Goal: Transaction & Acquisition: Purchase product/service

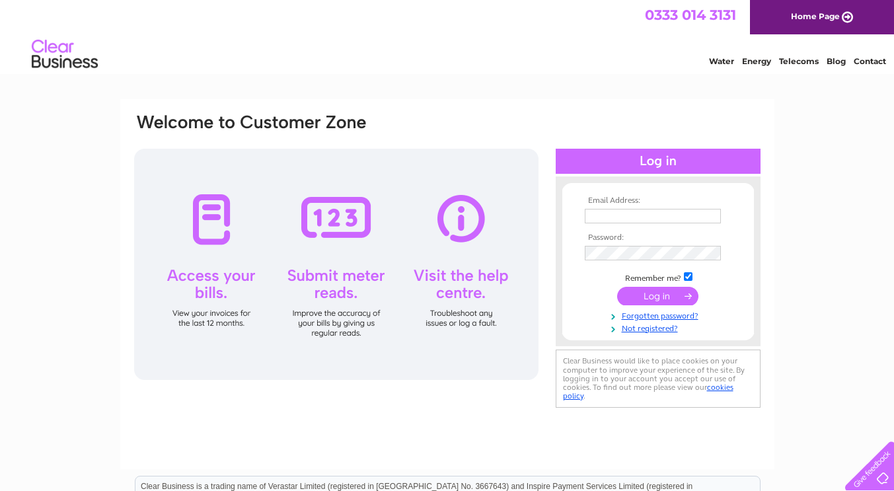
click at [654, 219] on input "text" at bounding box center [653, 216] width 136 height 15
type input "accounts@finchbakery.com"
click at [667, 305] on td at bounding box center [658, 297] width 153 height 25
click at [664, 300] on input "submit" at bounding box center [657, 296] width 81 height 19
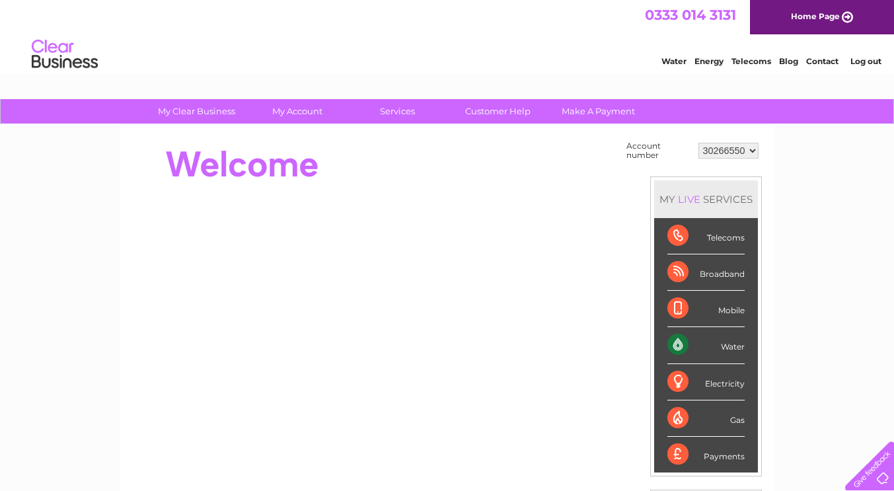
click at [715, 349] on div "Water" at bounding box center [705, 345] width 77 height 36
click at [679, 348] on div "Water" at bounding box center [705, 345] width 77 height 36
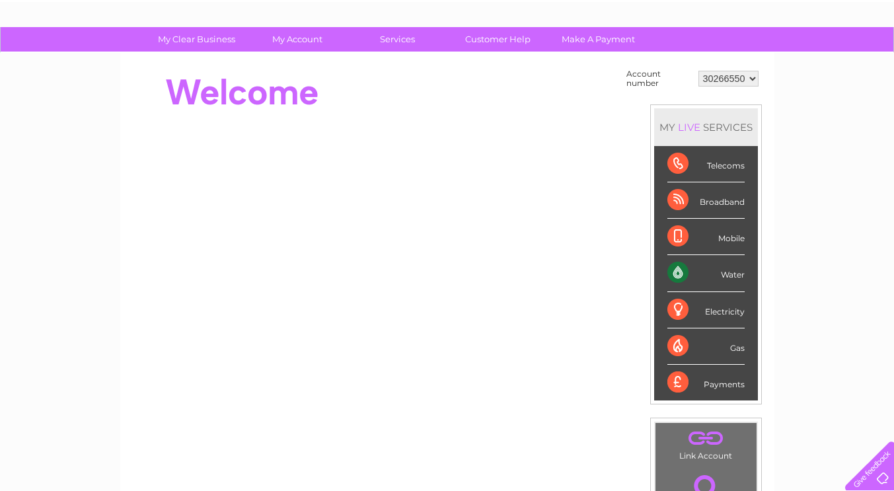
scroll to position [66, 0]
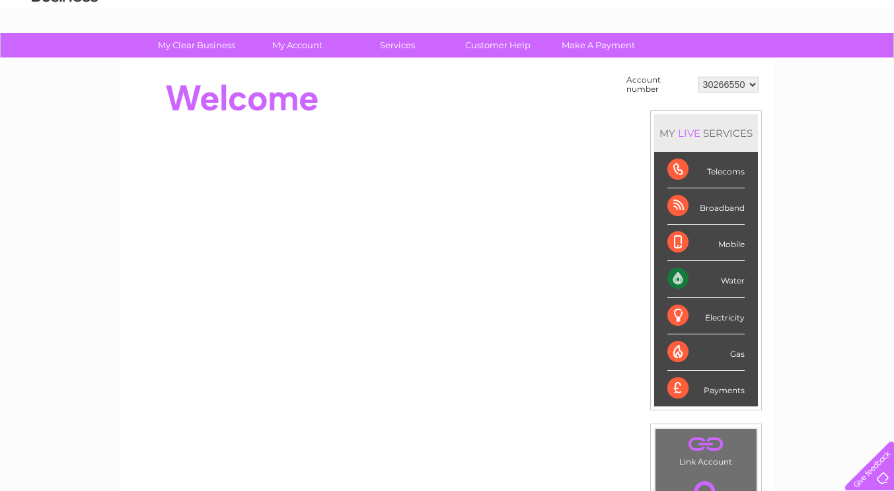
click at [743, 87] on select "30266550" at bounding box center [728, 85] width 60 height 16
click at [698, 77] on select "30266550" at bounding box center [728, 85] width 60 height 16
click at [739, 280] on div "Water" at bounding box center [705, 279] width 77 height 36
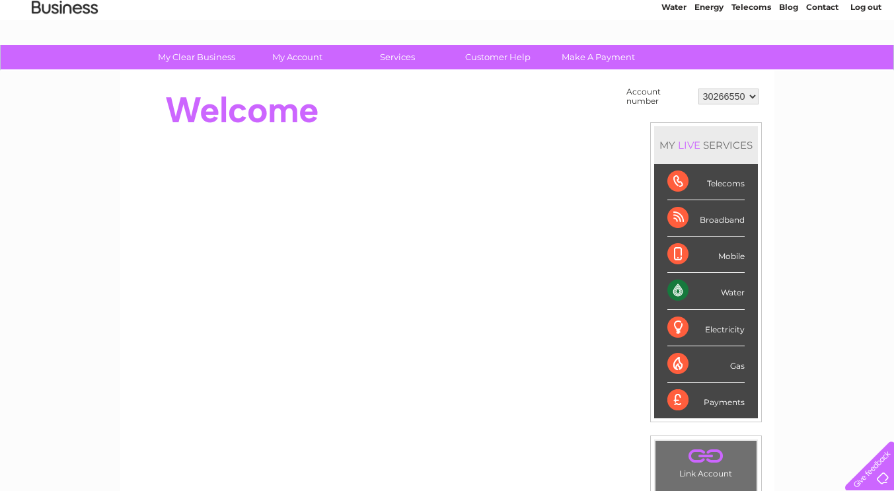
scroll to position [39, 0]
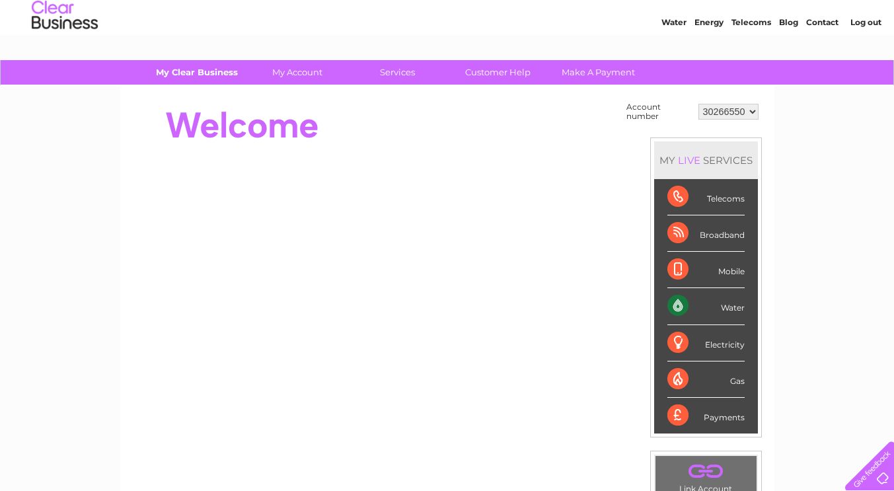
click at [208, 72] on link "My Clear Business" at bounding box center [196, 72] width 109 height 24
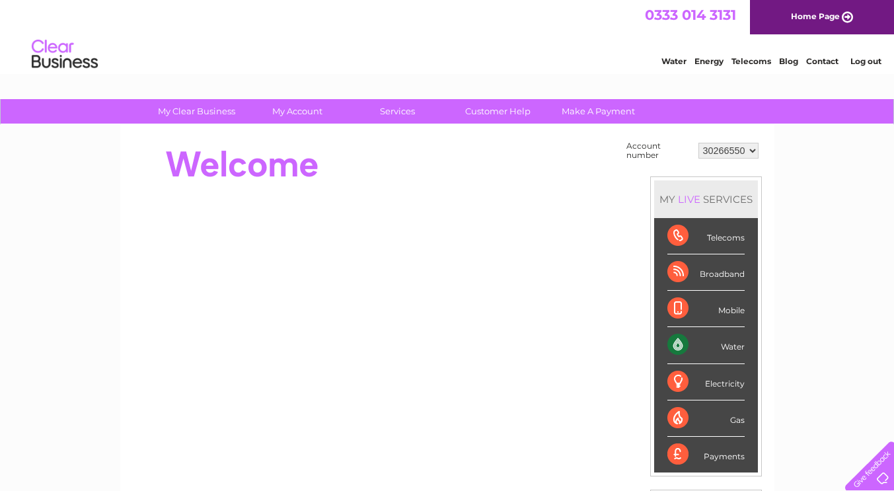
click at [685, 347] on div "Water" at bounding box center [705, 345] width 77 height 36
click at [726, 203] on div "MY LIVE SERVICES" at bounding box center [706, 199] width 104 height 38
click at [689, 350] on div "Water" at bounding box center [705, 345] width 77 height 36
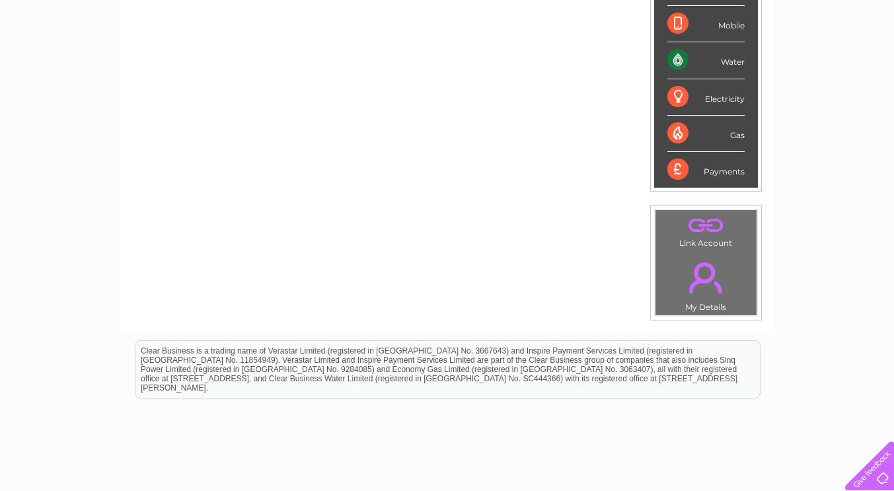
scroll to position [286, 0]
click at [712, 298] on link "." at bounding box center [706, 276] width 94 height 46
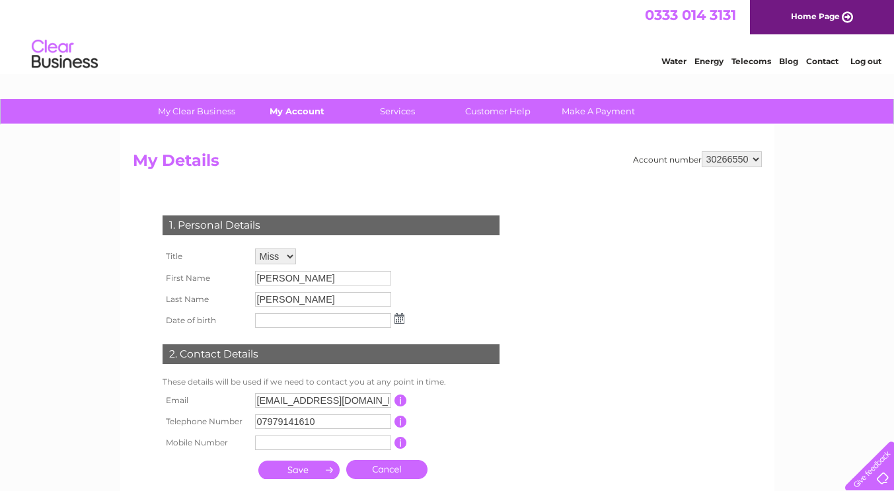
click at [295, 117] on link "My Account" at bounding box center [297, 111] width 109 height 24
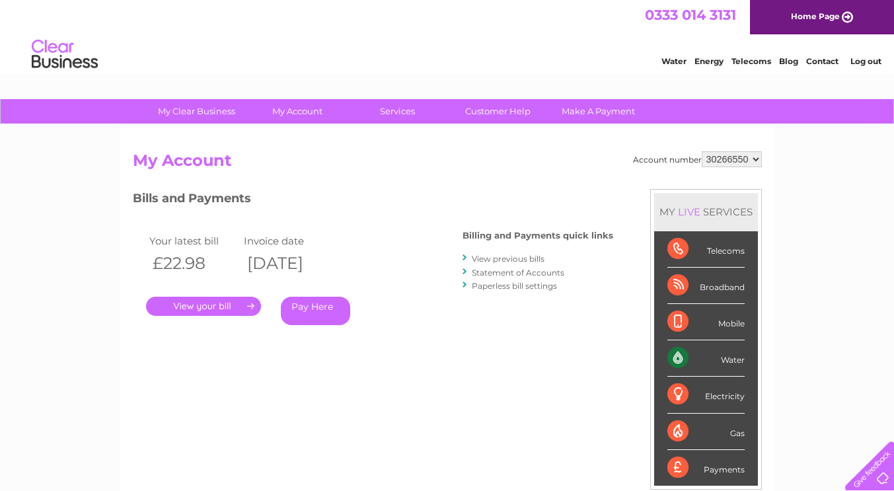
click at [234, 314] on link "." at bounding box center [203, 306] width 115 height 19
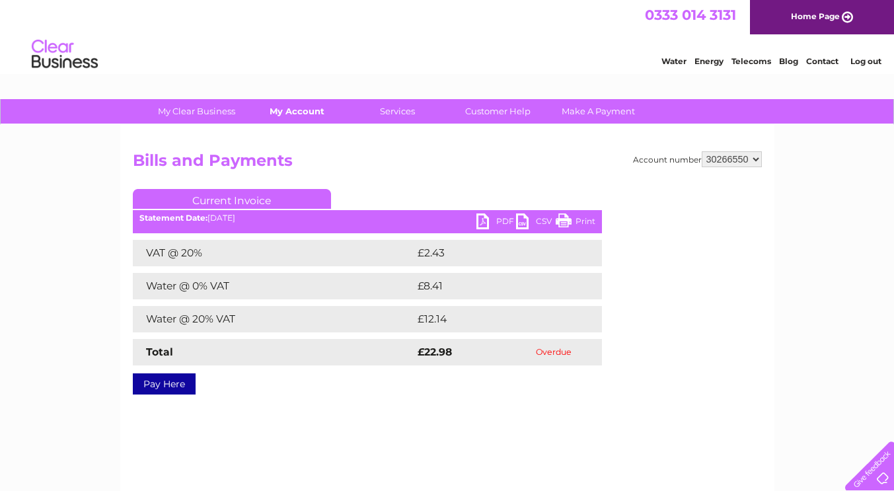
click at [302, 119] on link "My Account" at bounding box center [297, 111] width 109 height 24
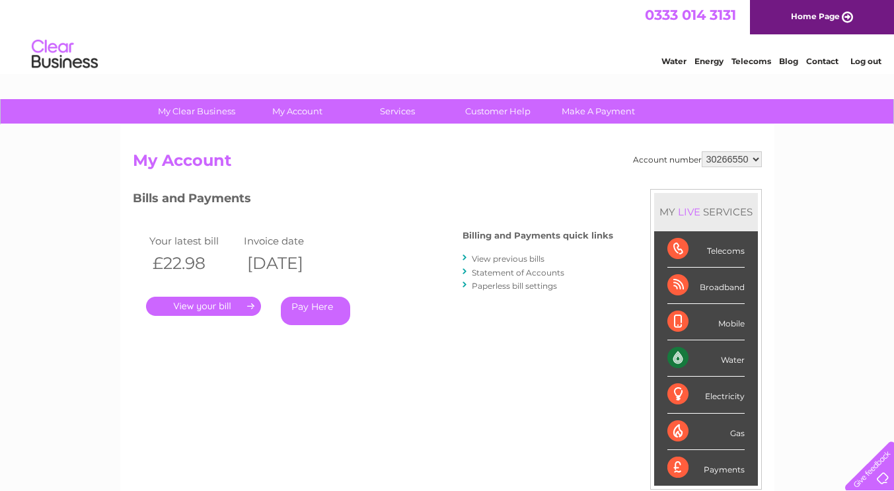
click at [692, 360] on div "Water" at bounding box center [705, 358] width 77 height 36
click at [307, 114] on link "My Account" at bounding box center [297, 111] width 109 height 24
click at [190, 114] on link "My Clear Business" at bounding box center [196, 111] width 109 height 24
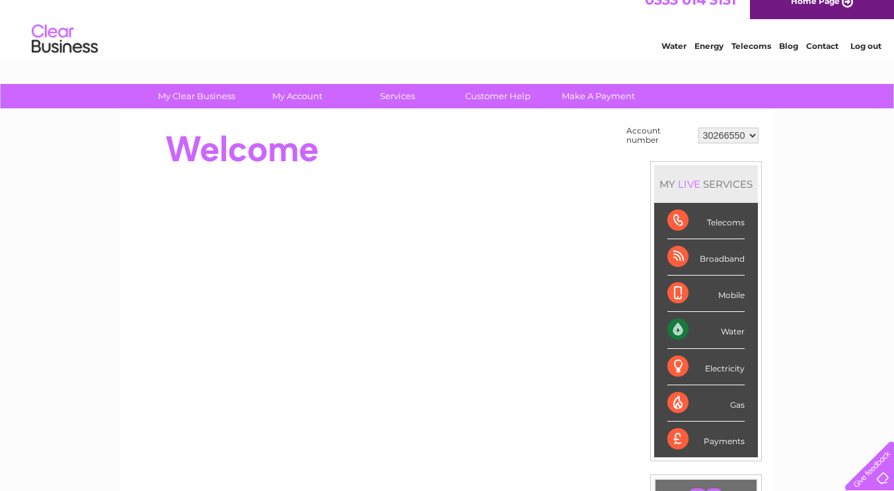
scroll to position [13, 0]
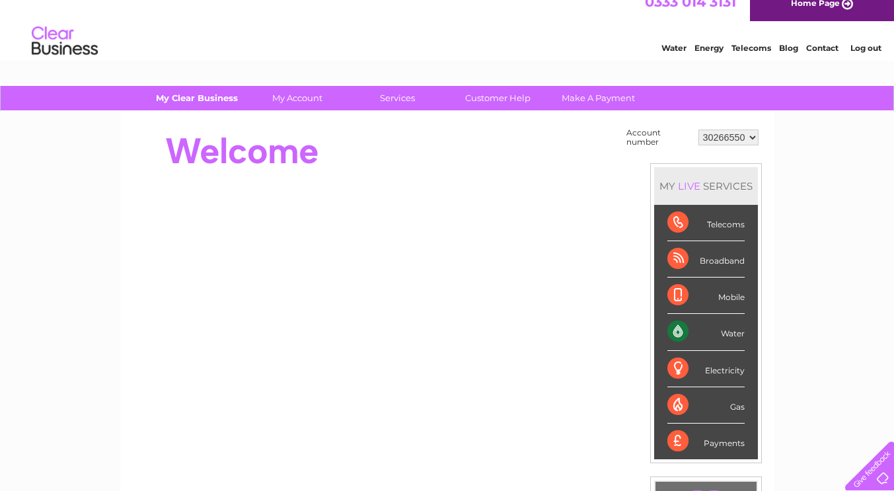
click at [207, 98] on link "My Clear Business" at bounding box center [196, 98] width 109 height 24
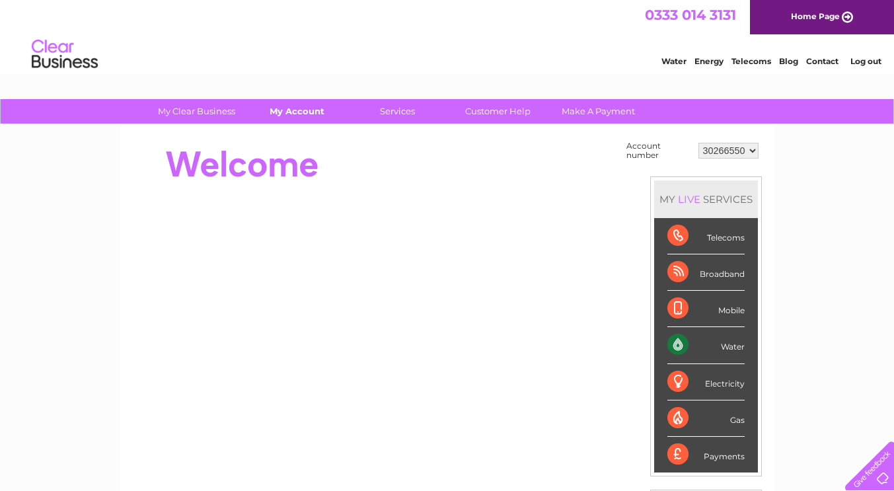
click at [299, 112] on link "My Account" at bounding box center [297, 111] width 109 height 24
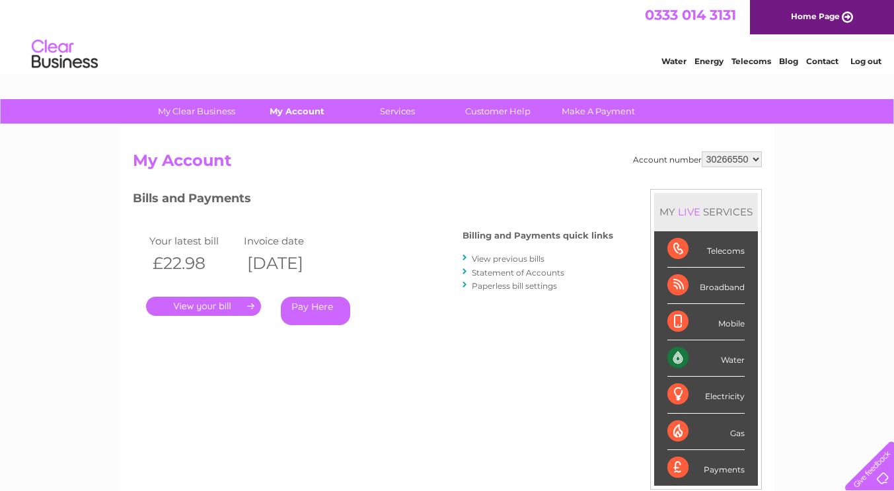
click at [301, 112] on link "My Account" at bounding box center [297, 111] width 109 height 24
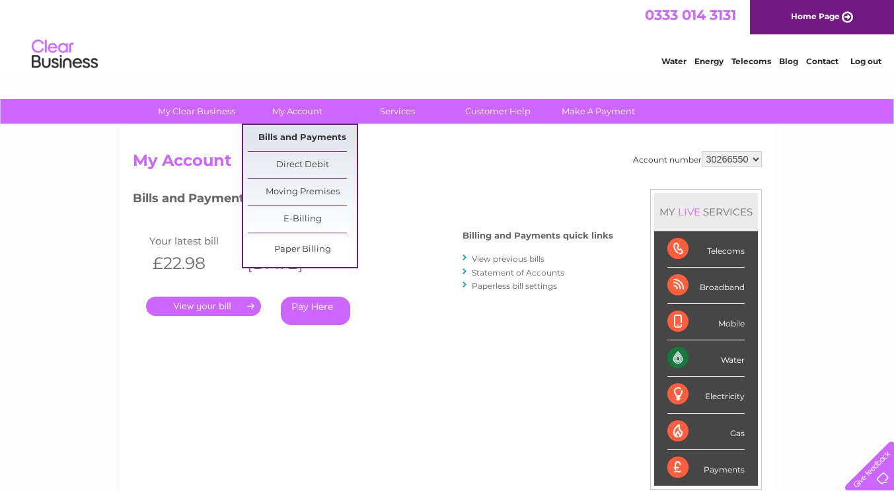
click at [296, 139] on link "Bills and Payments" at bounding box center [302, 138] width 109 height 26
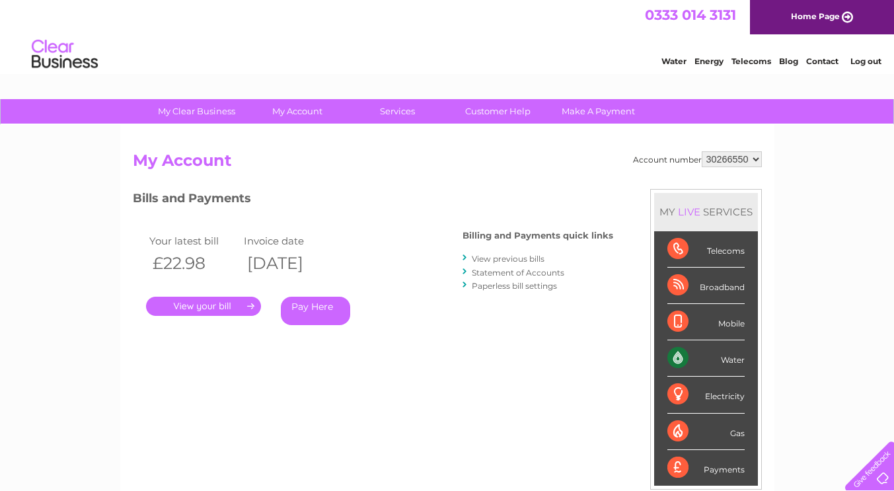
click at [207, 311] on link "." at bounding box center [203, 306] width 115 height 19
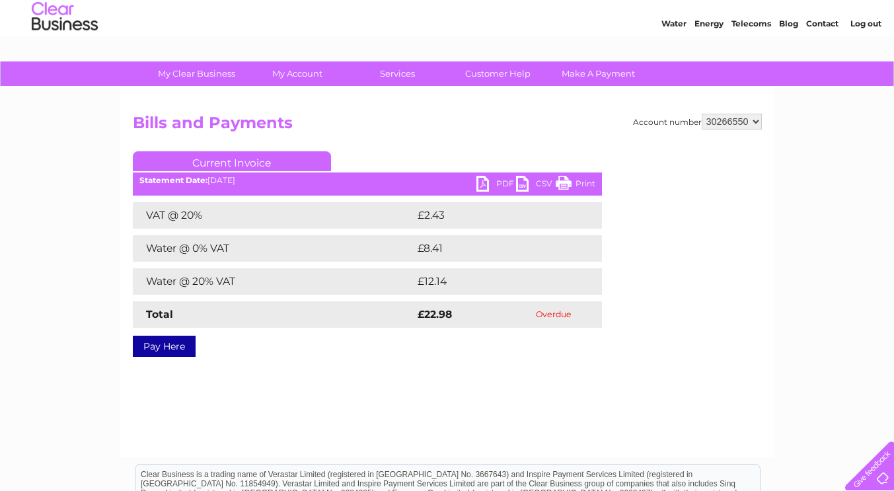
scroll to position [40, 0]
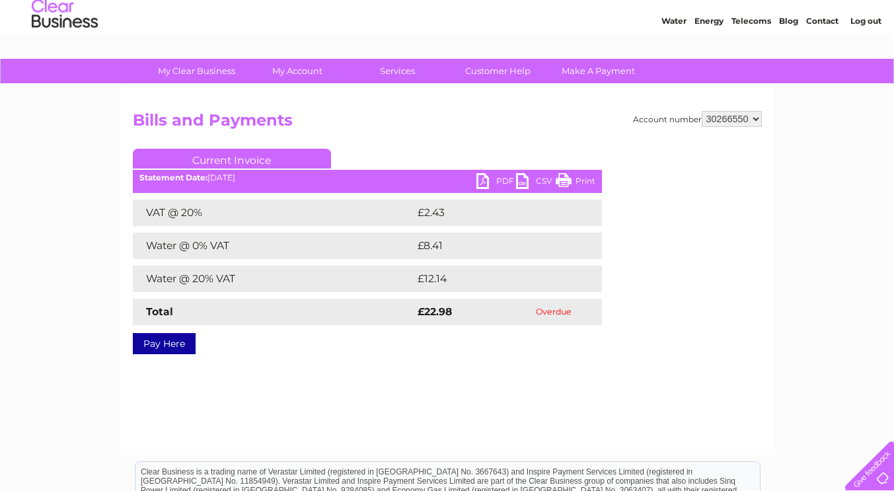
click at [494, 186] on link "PDF" at bounding box center [496, 182] width 40 height 19
click at [165, 349] on link "Pay Here" at bounding box center [164, 343] width 63 height 21
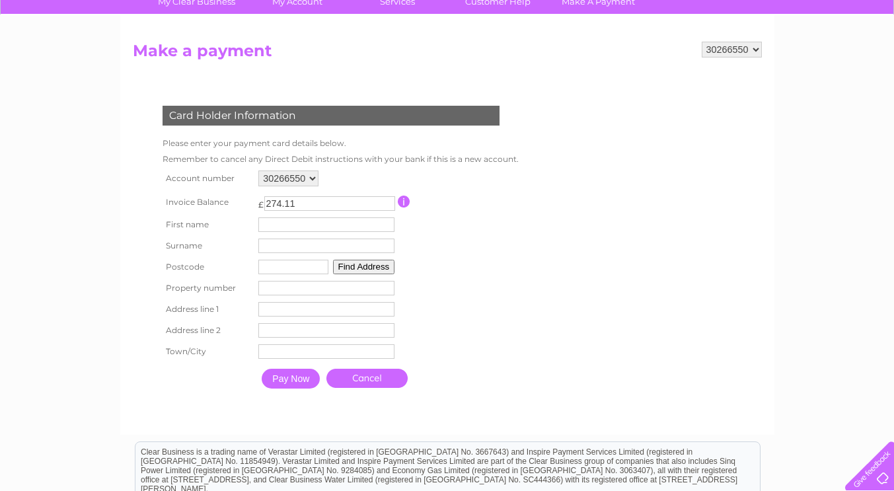
scroll to position [109, 0]
click at [313, 226] on input "text" at bounding box center [326, 225] width 136 height 15
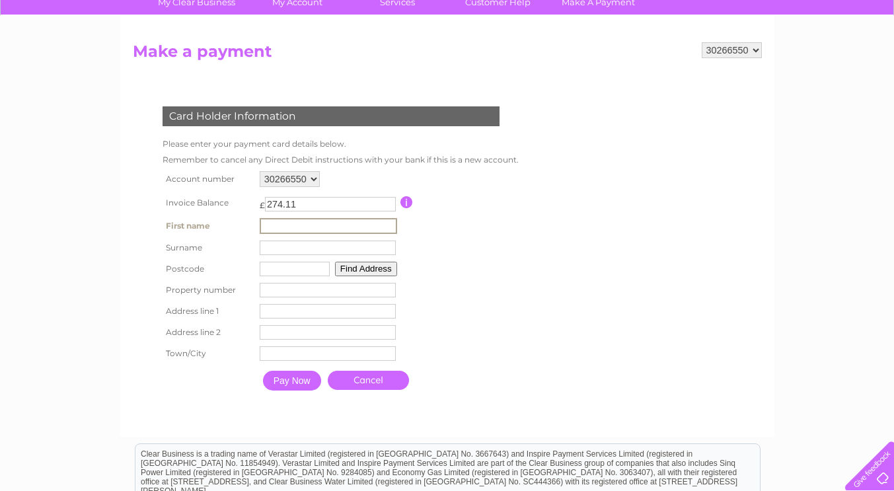
click at [543, 233] on form "30266550 Make a payment Card Holder Information Please enter your payment card …" at bounding box center [447, 232] width 629 height 381
click at [296, 271] on input "text" at bounding box center [293, 267] width 70 height 15
type input "BB1 5AF"
click at [301, 292] on input "number" at bounding box center [326, 289] width 136 height 15
type input "19"
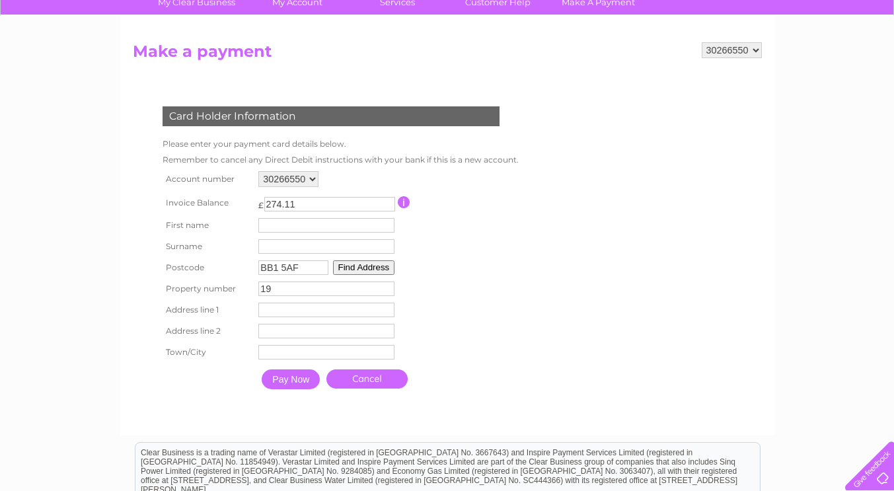
click at [291, 312] on input "text" at bounding box center [326, 310] width 136 height 15
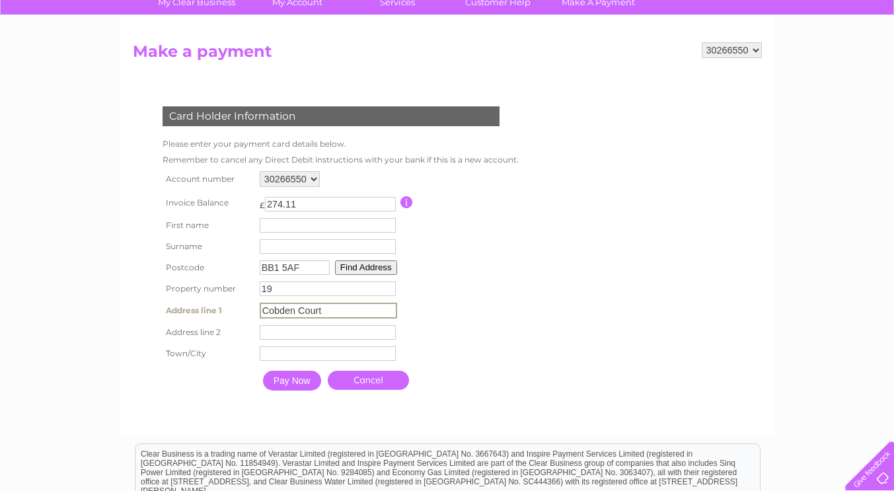
type input "Cobden Court"
click at [300, 337] on input "text" at bounding box center [328, 332] width 136 height 15
type input "Blackburn Mall"
click at [299, 358] on input "text" at bounding box center [328, 353] width 136 height 15
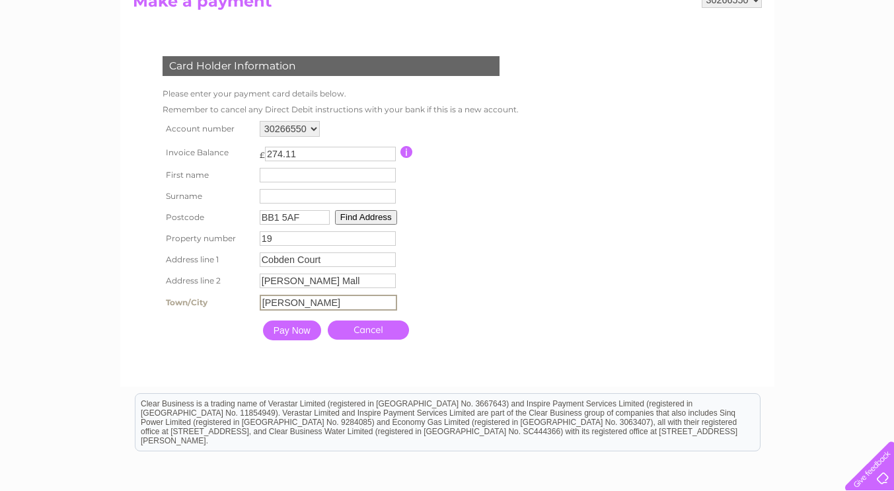
scroll to position [160, 0]
type input "Blackburn"
click at [297, 178] on input "text" at bounding box center [328, 174] width 136 height 15
type input "Leanne"
type input "Finch"
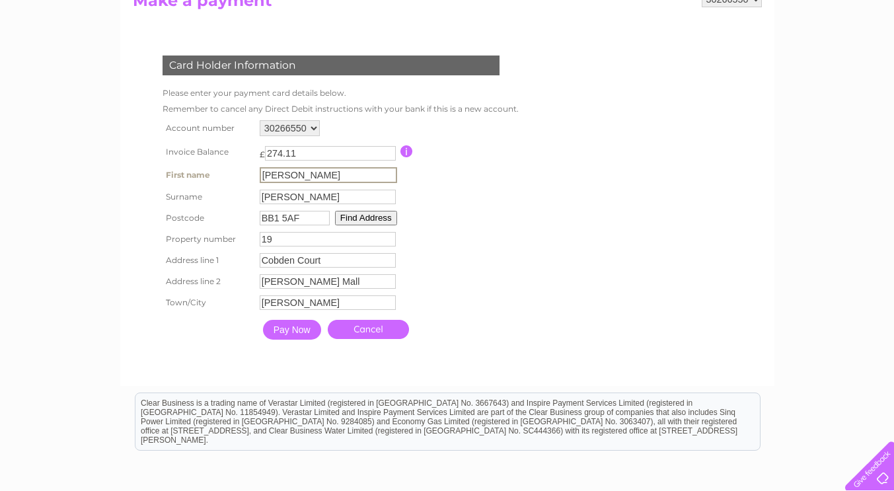
click at [377, 219] on button "Find Address" at bounding box center [366, 218] width 62 height 15
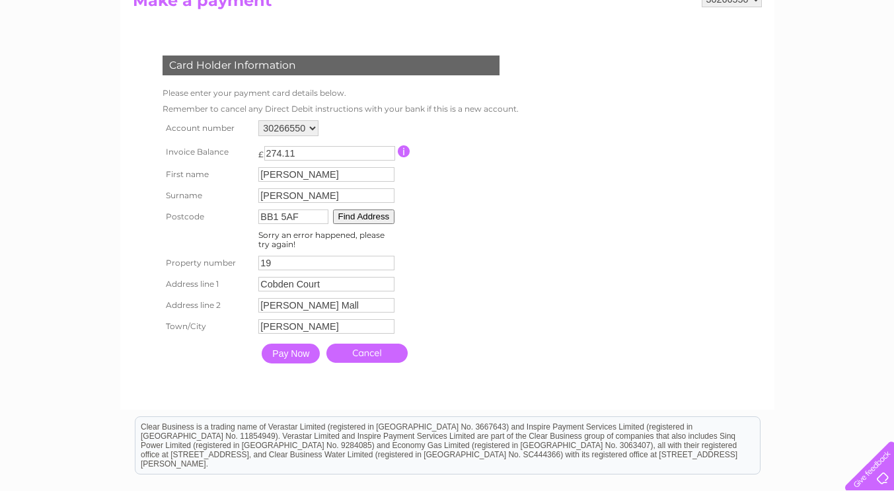
click at [377, 217] on button "Find Address" at bounding box center [364, 216] width 62 height 15
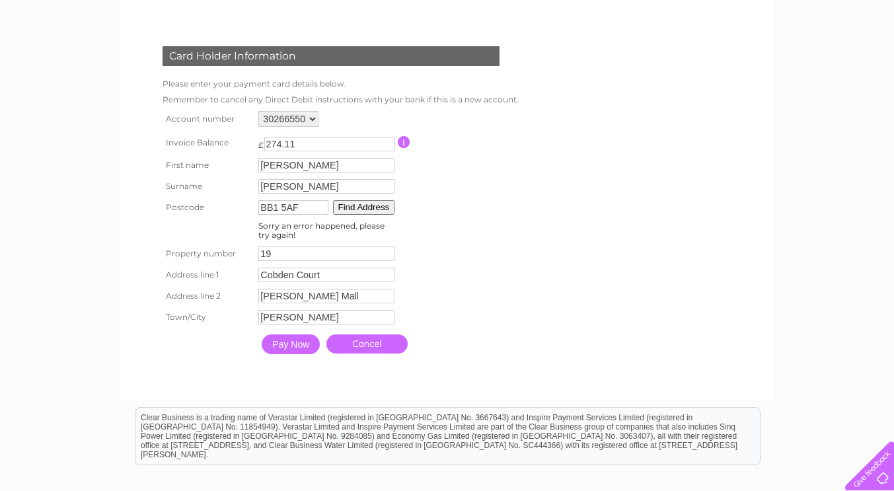
scroll to position [170, 0]
click at [300, 350] on input "Pay Now" at bounding box center [291, 344] width 58 height 20
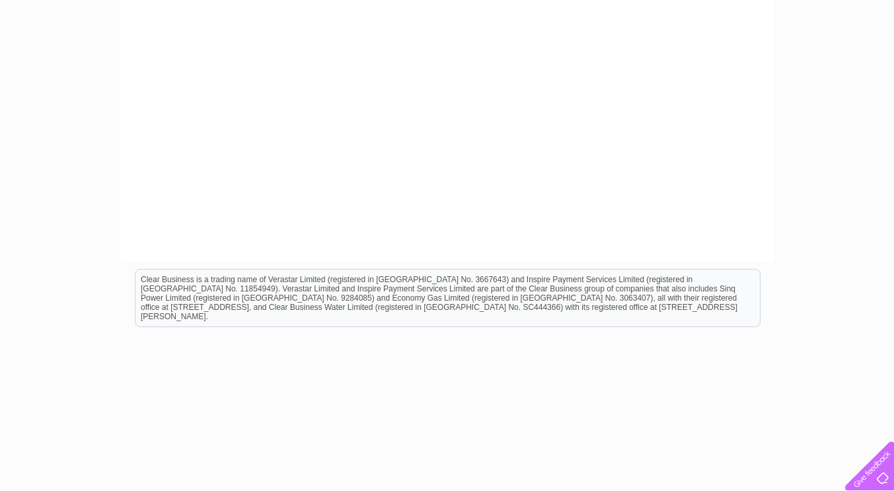
scroll to position [544, 0]
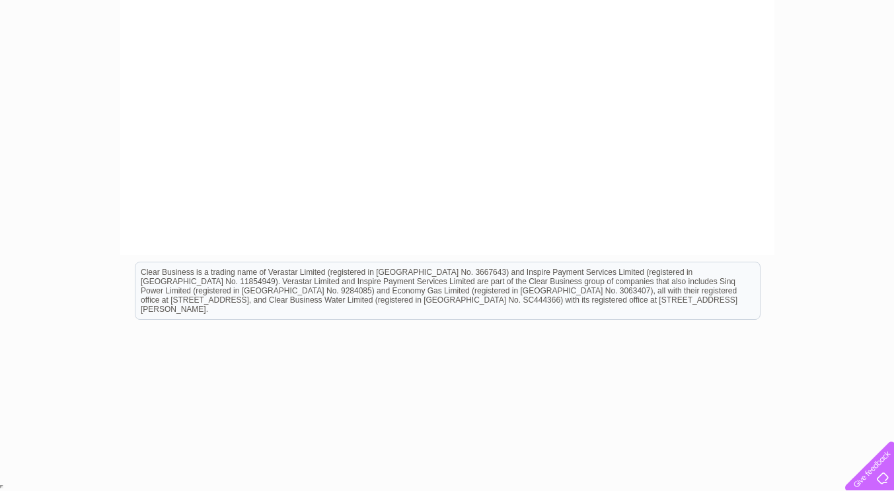
click at [823, 149] on div "My Clear Business Login Details My Details My Preferences Link Account My Accou…" at bounding box center [447, 18] width 894 height 926
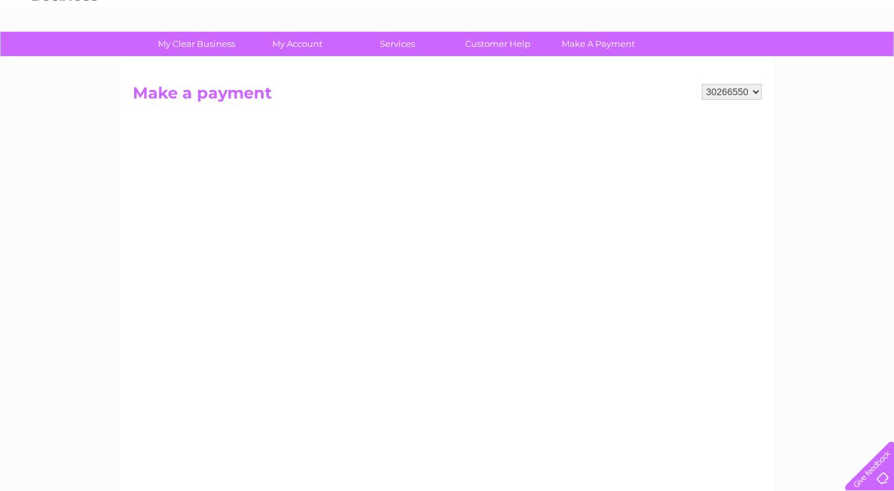
scroll to position [67, 0]
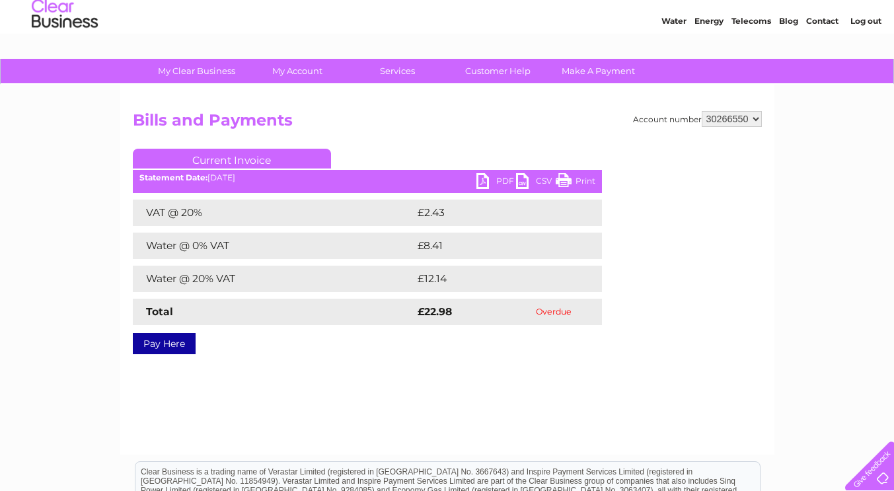
click at [186, 352] on link "Pay Here" at bounding box center [164, 343] width 63 height 21
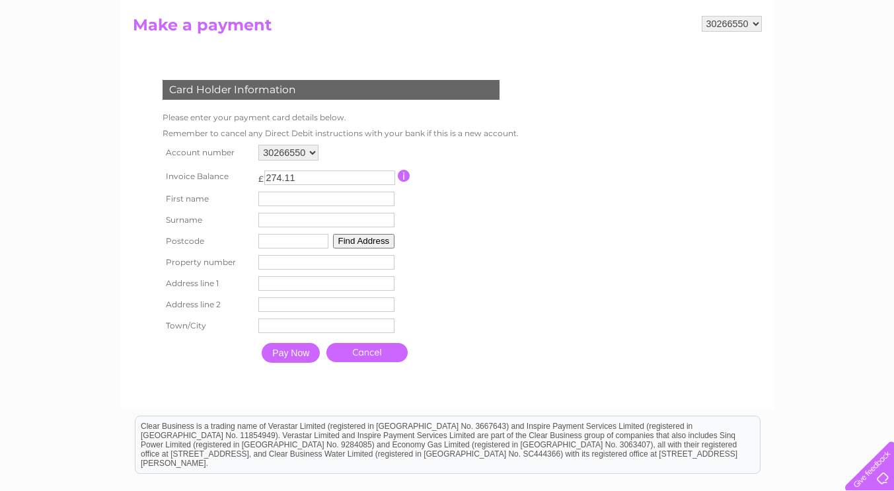
scroll to position [146, 0]
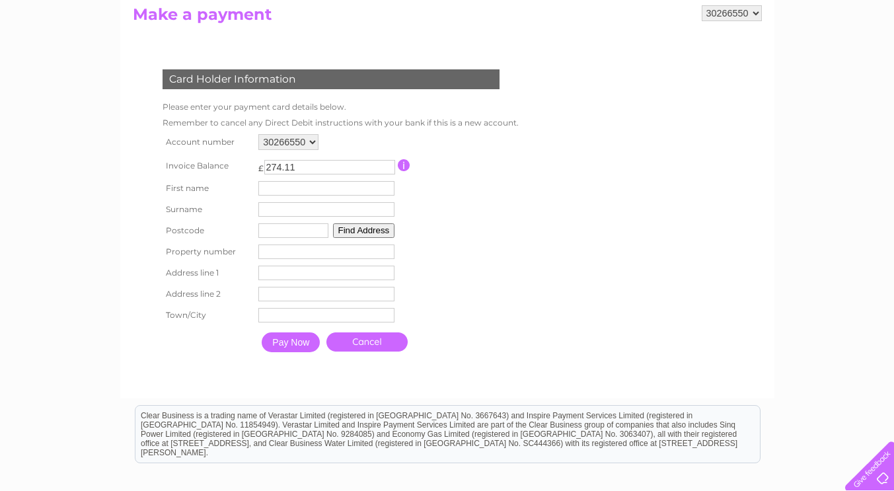
click at [316, 192] on input "text" at bounding box center [326, 188] width 136 height 15
type input "[PERSON_NAME]"
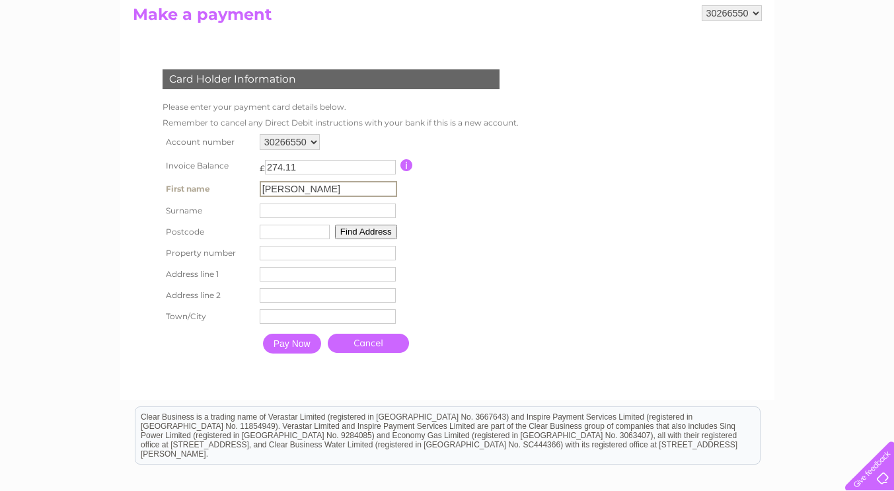
type input "[PERSON_NAME]"
type input "BB6 7QQ"
type input "36"
type input "36 Queen Street"
type input "Great Harwood"
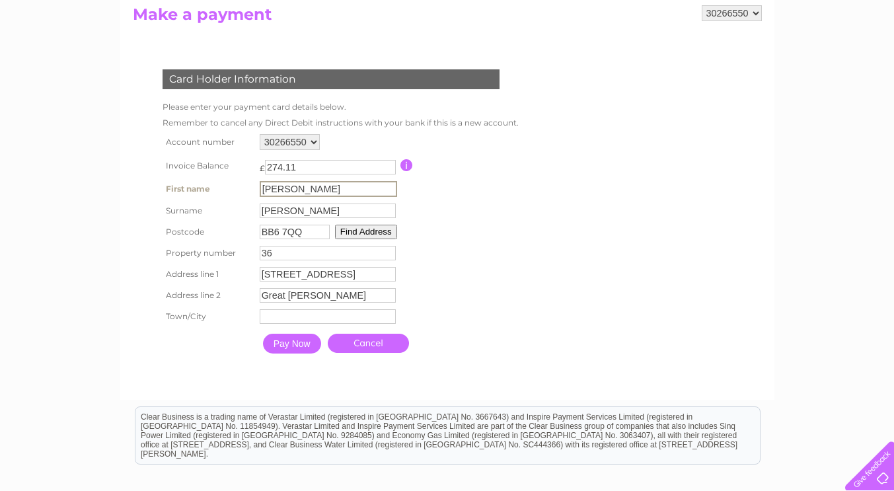
type input "BLACKBURN"
click at [300, 346] on input "Pay Now" at bounding box center [292, 344] width 58 height 20
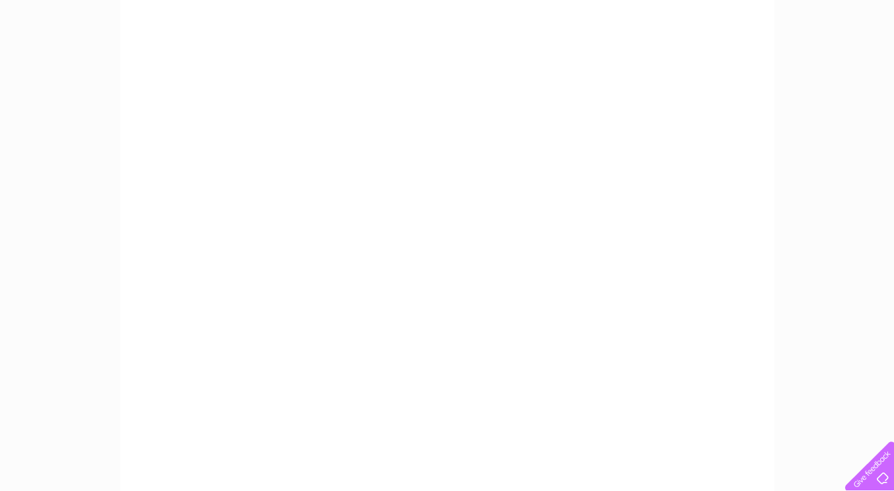
scroll to position [221, 0]
click at [787, 354] on div "My Clear Business Login Details My Details My Preferences Link Account My Accou…" at bounding box center [447, 341] width 894 height 926
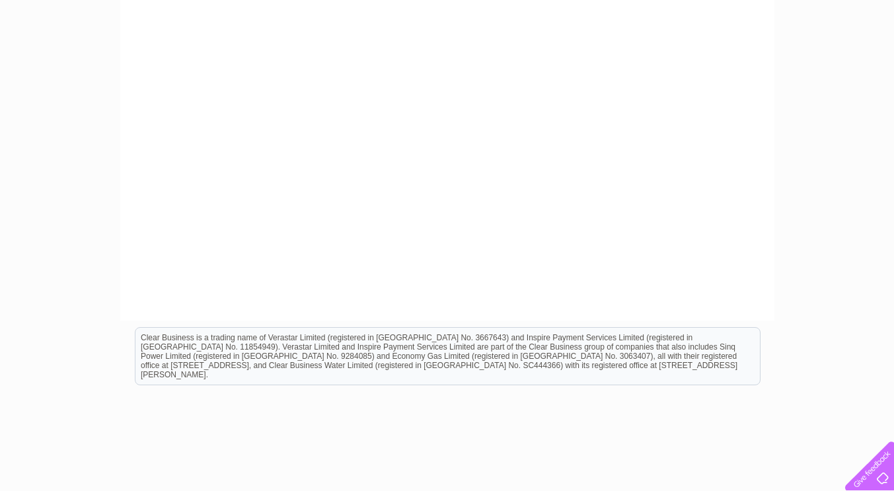
scroll to position [480, 0]
click at [840, 380] on html "Clear Business is a trading name of Verastar Limited (registered in [GEOGRAPHIC…" at bounding box center [447, 361] width 894 height 85
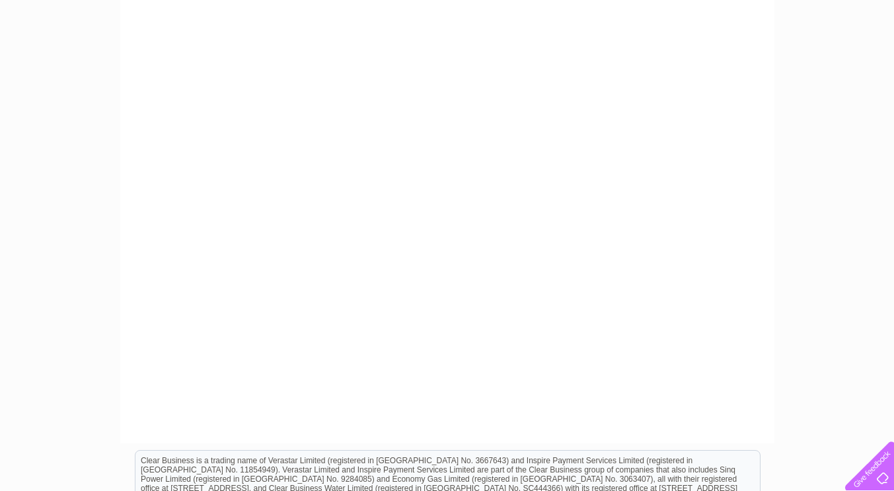
click at [781, 141] on div "My Clear Business Login Details My Details My Preferences Link Account My Accou…" at bounding box center [447, 207] width 894 height 926
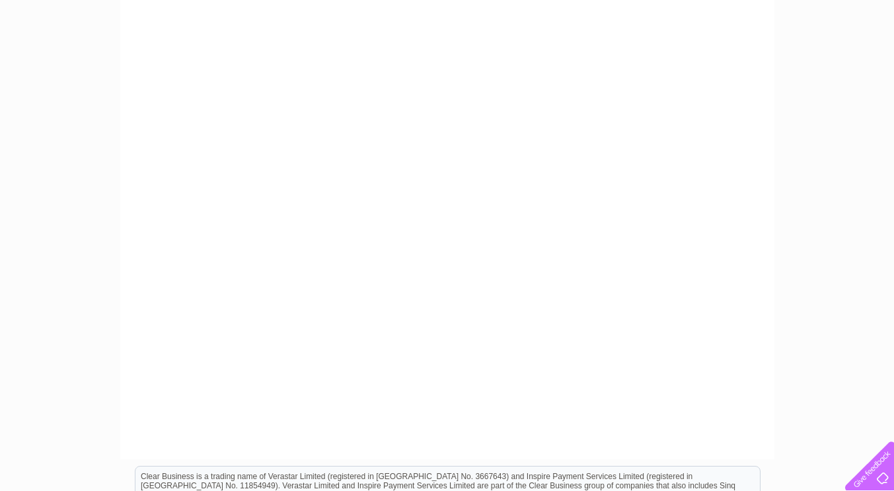
scroll to position [387, 0]
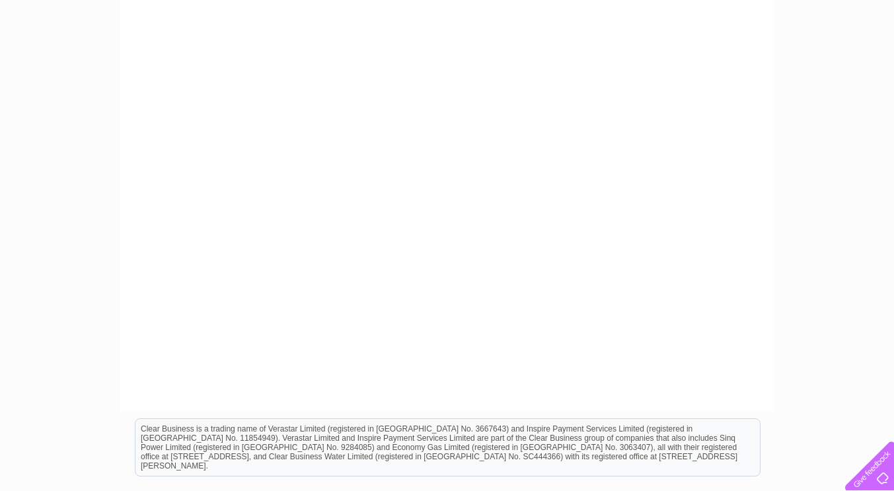
click at [338, 412] on html "Clear Business is a trading name of Verastar Limited (registered in [GEOGRAPHIC…" at bounding box center [447, 454] width 894 height 85
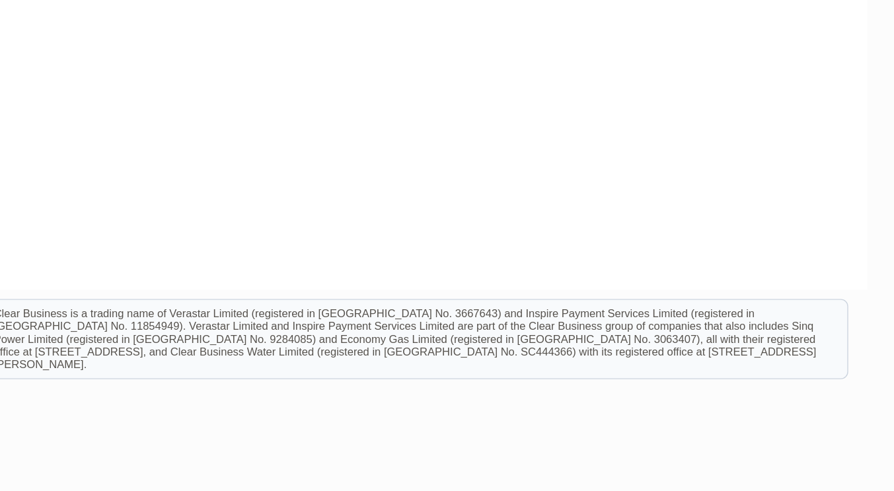
scroll to position [454, 0]
click at [550, 337] on div "Clear Business is a trading name of Verastar Limited (registered in [GEOGRAPHIC…" at bounding box center [248, 325] width 624 height 57
click at [517, 322] on div "Clear Business is a trading name of Verastar Limited (registered in [GEOGRAPHIC…" at bounding box center [248, 325] width 624 height 57
click at [439, 309] on div "Clear Business is a trading name of Verastar Limited (registered in [GEOGRAPHIC…" at bounding box center [248, 325] width 624 height 57
click at [277, 329] on div "Clear Business is a trading name of Verastar Limited (registered in [GEOGRAPHIC…" at bounding box center [248, 325] width 624 height 57
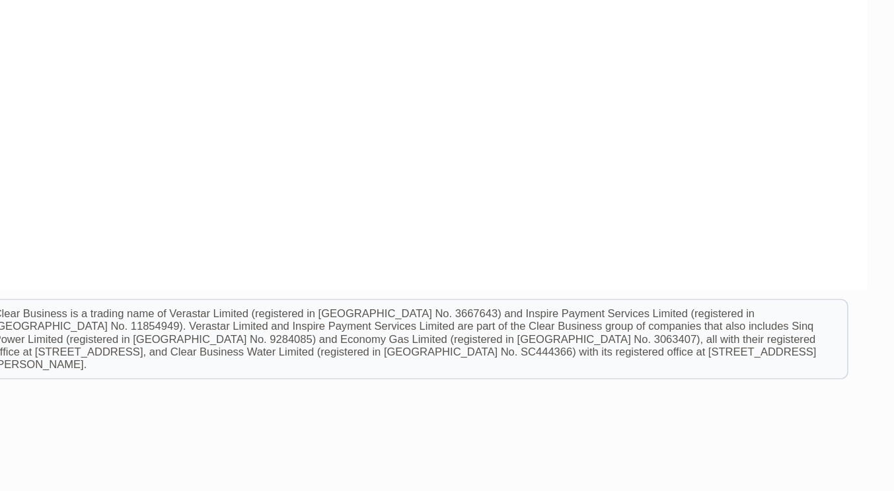
scroll to position [458, 0]
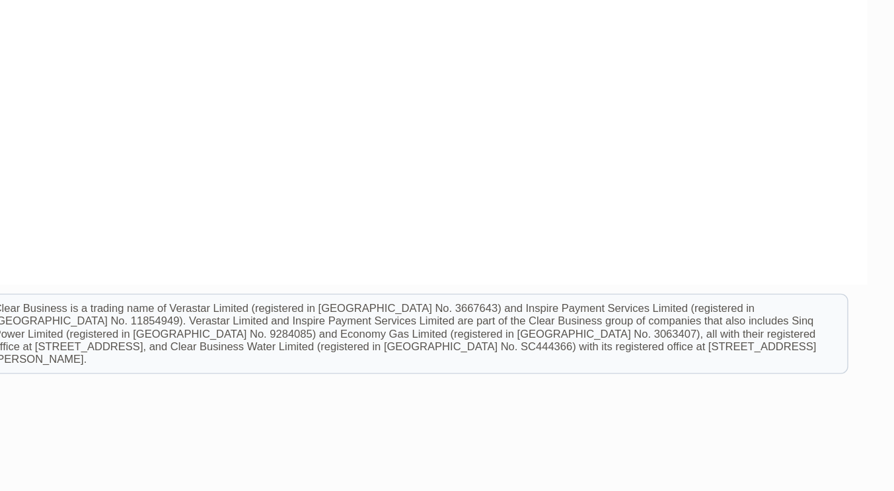
click at [341, 334] on div "Clear Business is a trading name of Verastar Limited (registered in [GEOGRAPHIC…" at bounding box center [248, 319] width 624 height 57
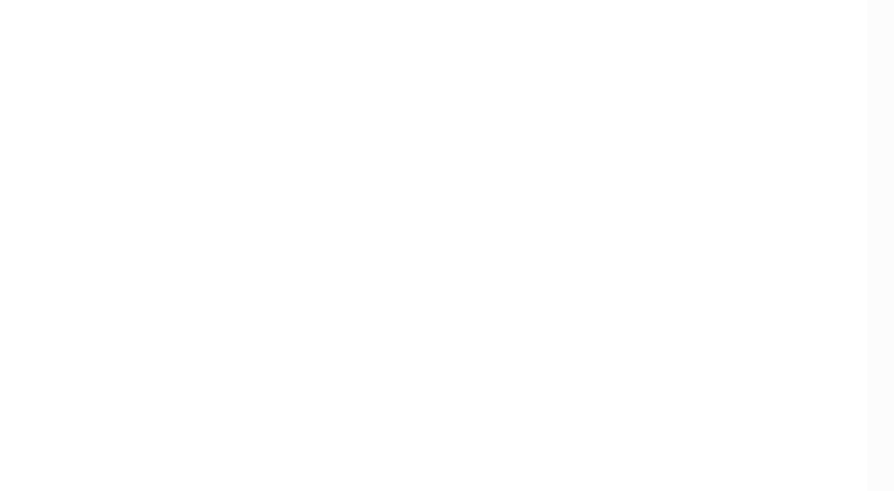
scroll to position [486, 0]
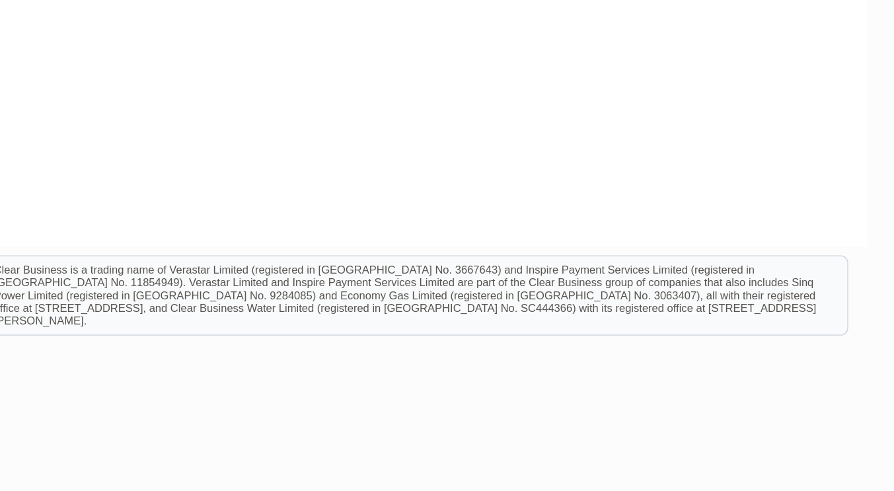
click at [578, 330] on html "Clear Business is a trading name of Verastar Limited (registered in [GEOGRAPHIC…" at bounding box center [247, 288] width 894 height 85
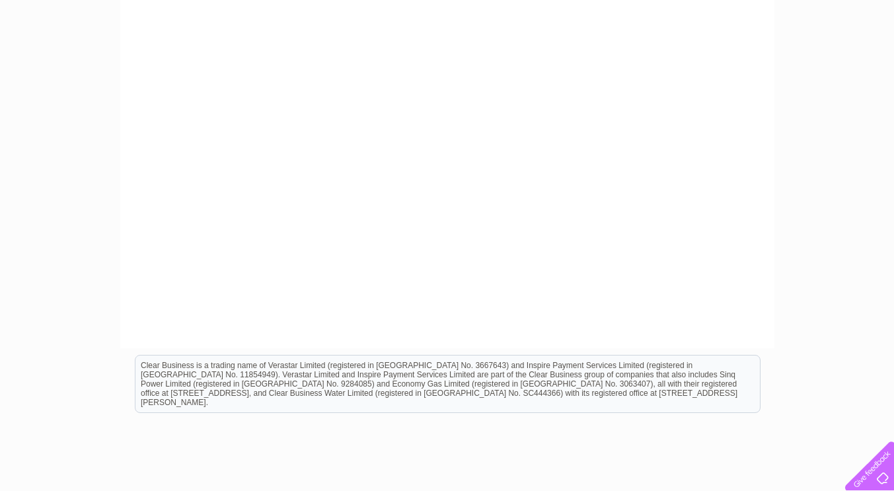
scroll to position [463, 0]
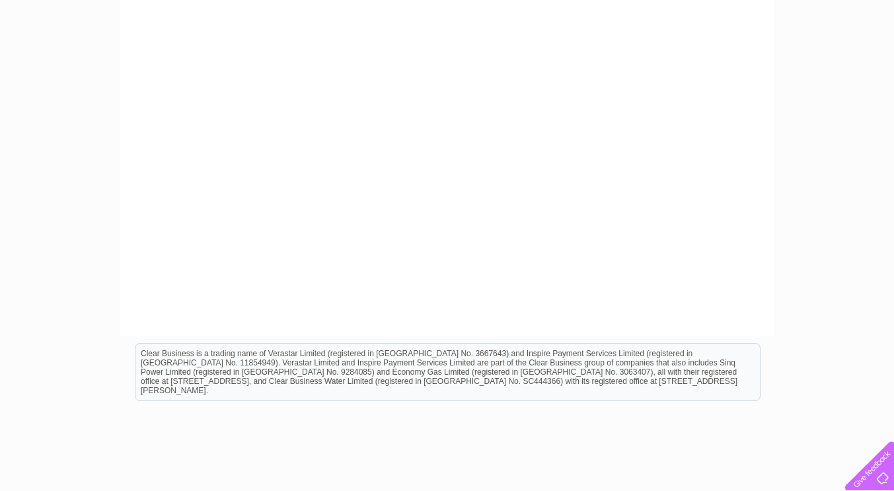
click at [753, 338] on html "Clear Business is a trading name of Verastar Limited (registered in [GEOGRAPHIC…" at bounding box center [447, 378] width 894 height 85
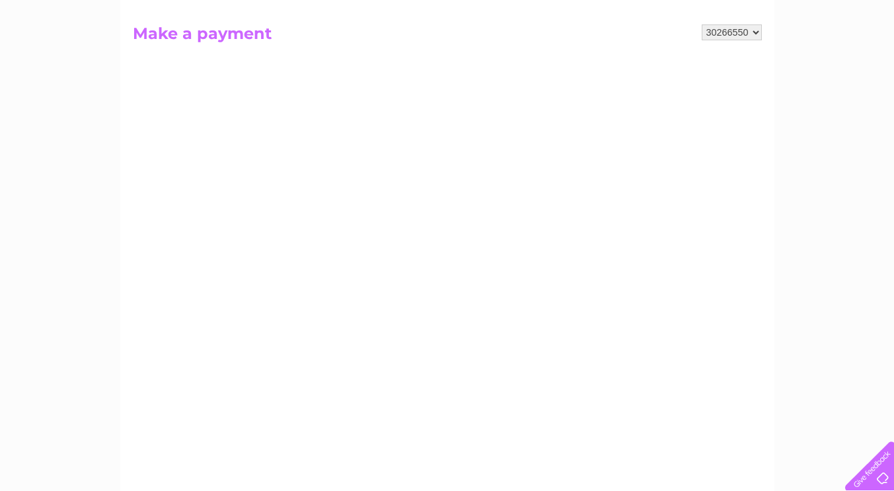
scroll to position [119, 0]
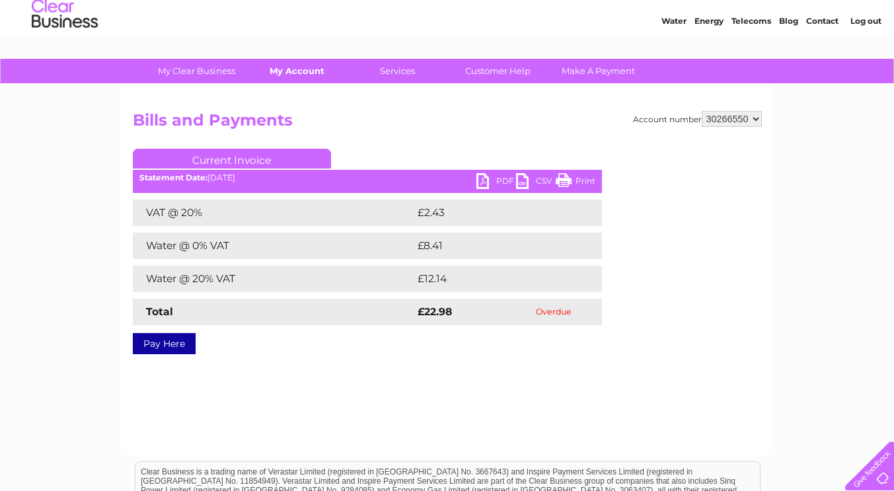
click at [299, 79] on link "My Account" at bounding box center [297, 71] width 109 height 24
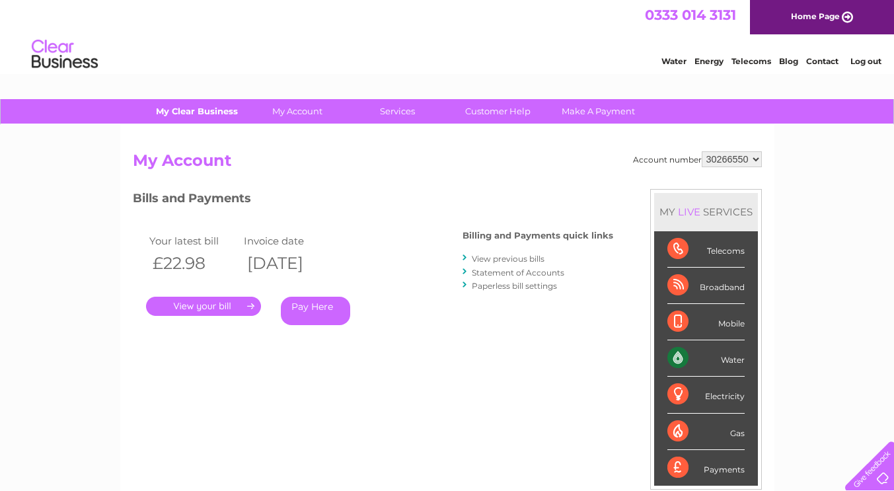
click at [200, 114] on link "My Clear Business" at bounding box center [196, 111] width 109 height 24
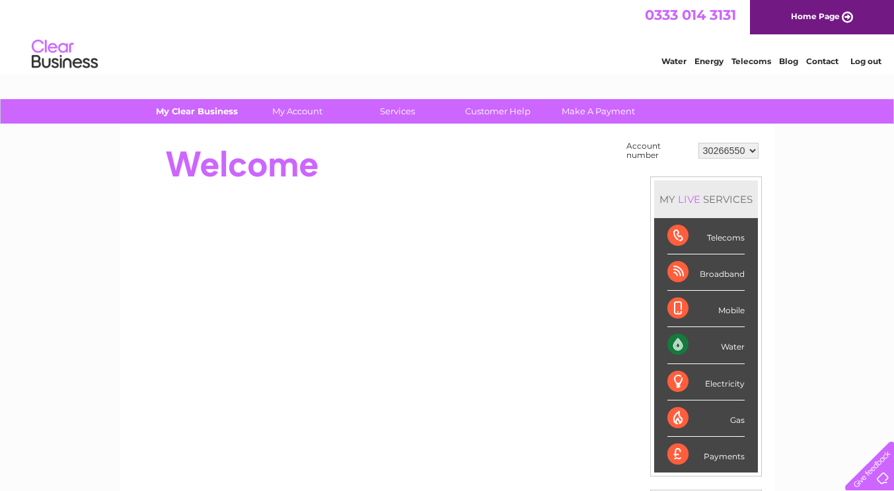
click at [207, 120] on link "My Clear Business" at bounding box center [196, 111] width 109 height 24
click at [206, 113] on link "My Clear Business" at bounding box center [196, 111] width 109 height 24
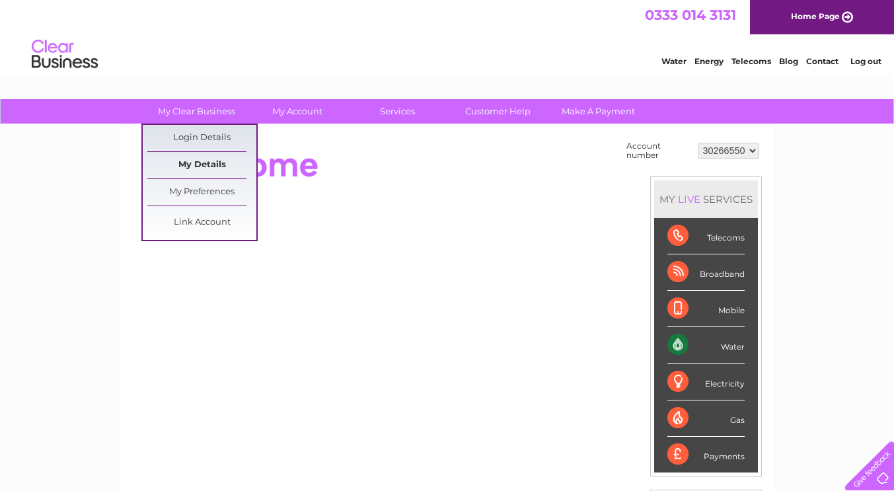
click at [213, 170] on link "My Details" at bounding box center [201, 165] width 109 height 26
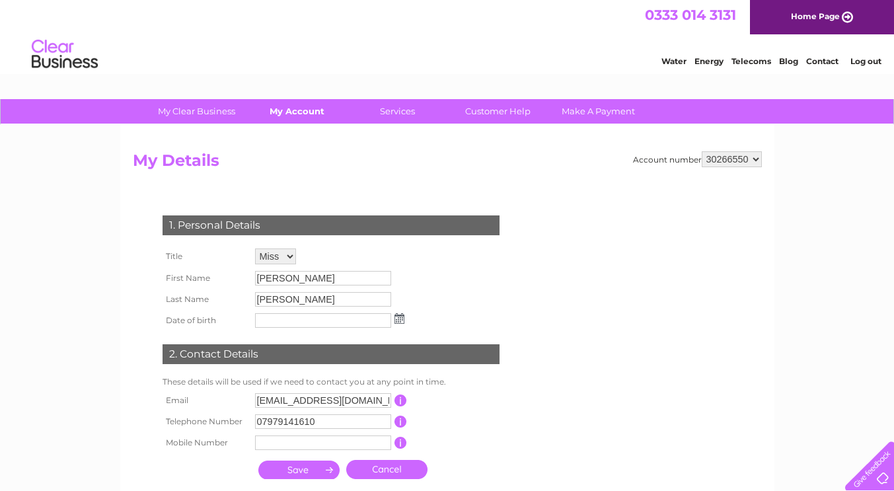
click at [305, 121] on link "My Account" at bounding box center [297, 111] width 109 height 24
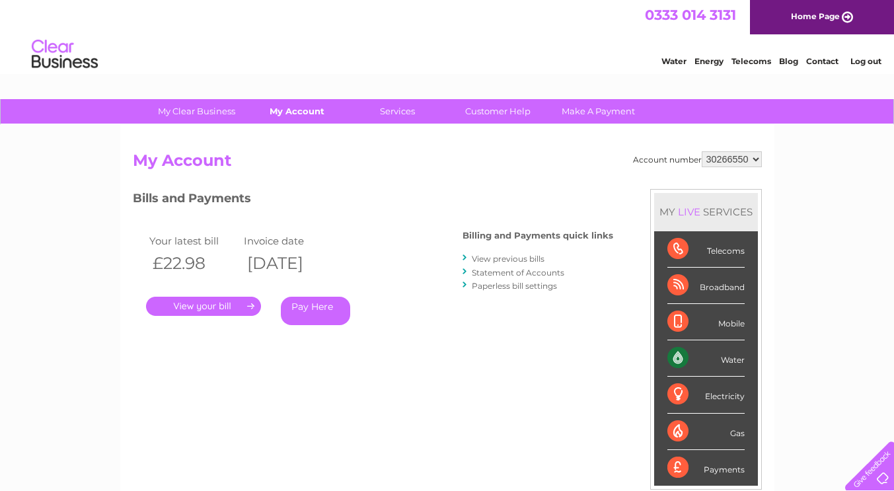
click at [307, 122] on link "My Account" at bounding box center [297, 111] width 109 height 24
click at [301, 118] on link "My Account" at bounding box center [297, 111] width 109 height 24
click at [308, 123] on link "My Account" at bounding box center [297, 111] width 109 height 24
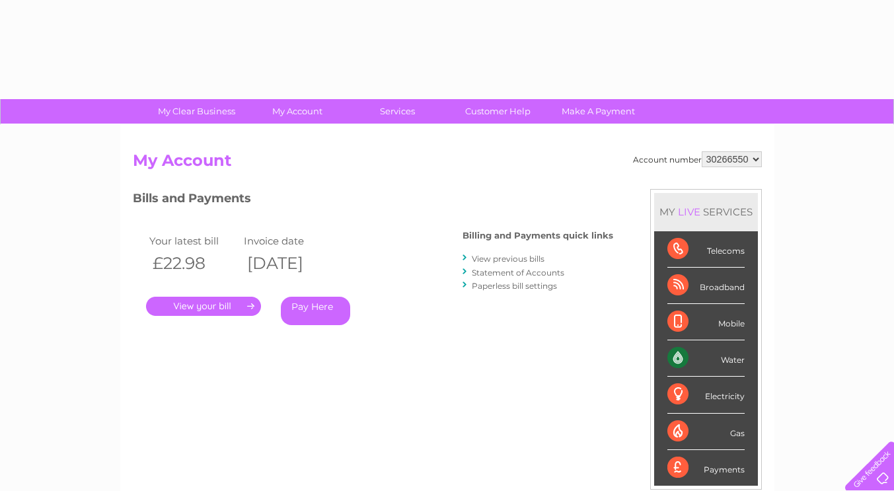
click at [311, 222] on div "Your latest bill Invoice date £22.98 [DATE] . Pay Here" at bounding box center [278, 282] width 291 height 126
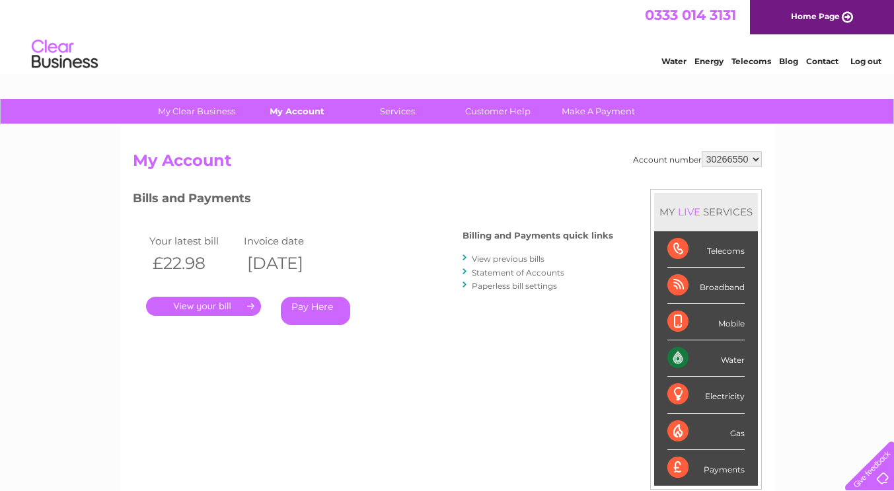
click at [304, 112] on link "My Account" at bounding box center [297, 111] width 109 height 24
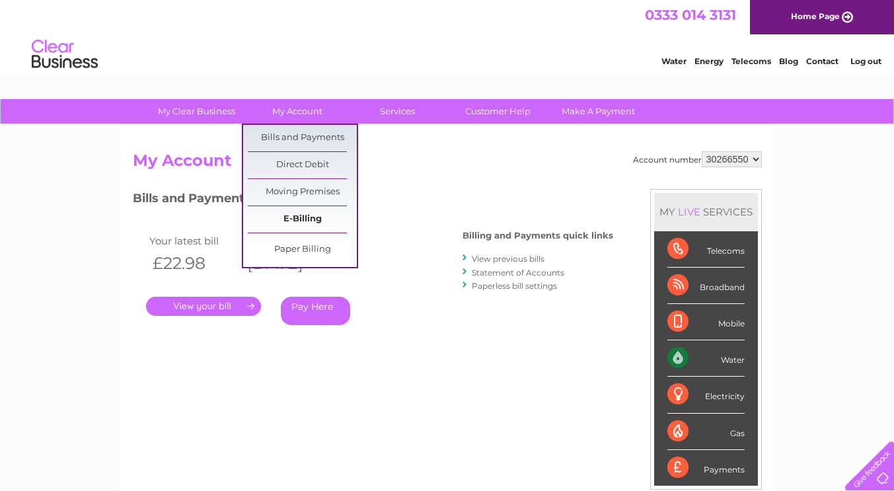
click at [302, 222] on link "E-Billing" at bounding box center [302, 219] width 109 height 26
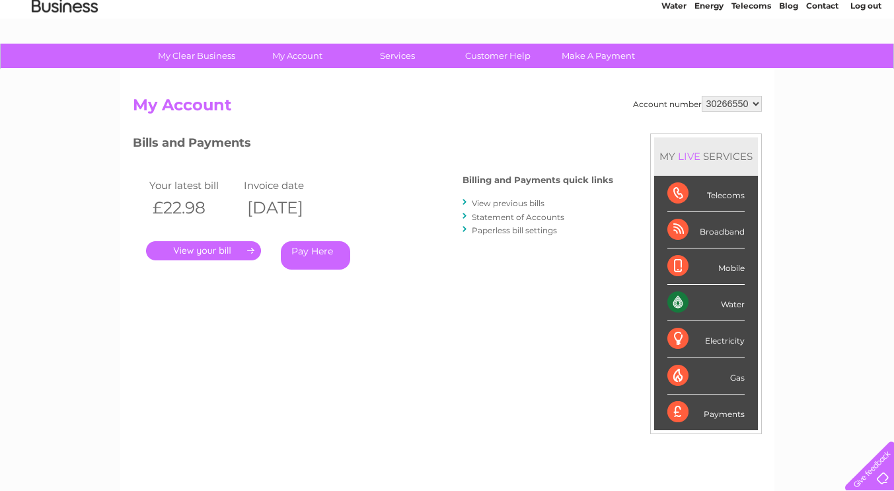
scroll to position [56, 0]
click at [197, 65] on link "My Clear Business" at bounding box center [196, 55] width 109 height 24
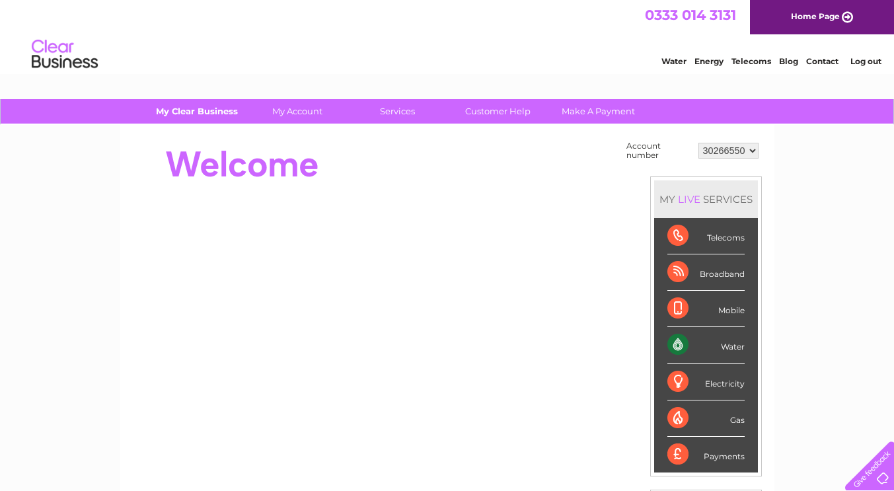
click at [206, 112] on link "My Clear Business" at bounding box center [196, 111] width 109 height 24
click at [214, 123] on link "My Clear Business" at bounding box center [196, 111] width 109 height 24
click at [207, 116] on link "My Clear Business" at bounding box center [196, 111] width 109 height 24
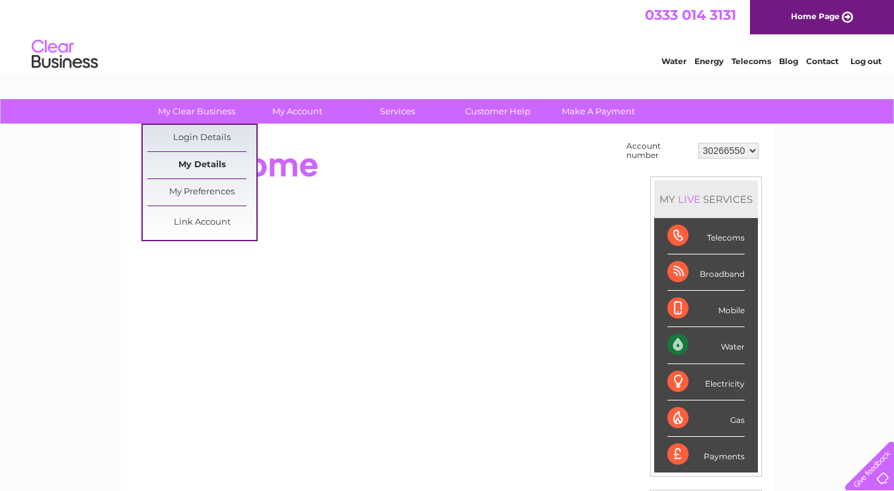
click at [222, 172] on link "My Details" at bounding box center [201, 165] width 109 height 26
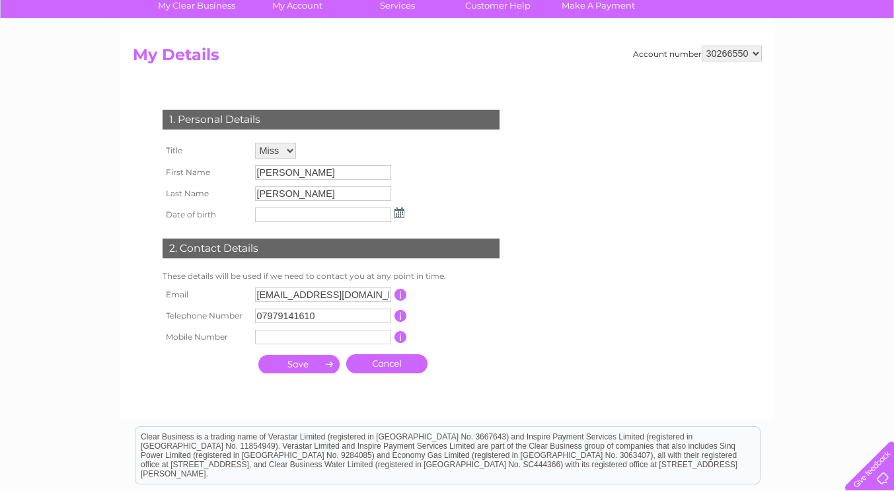
scroll to position [94, 0]
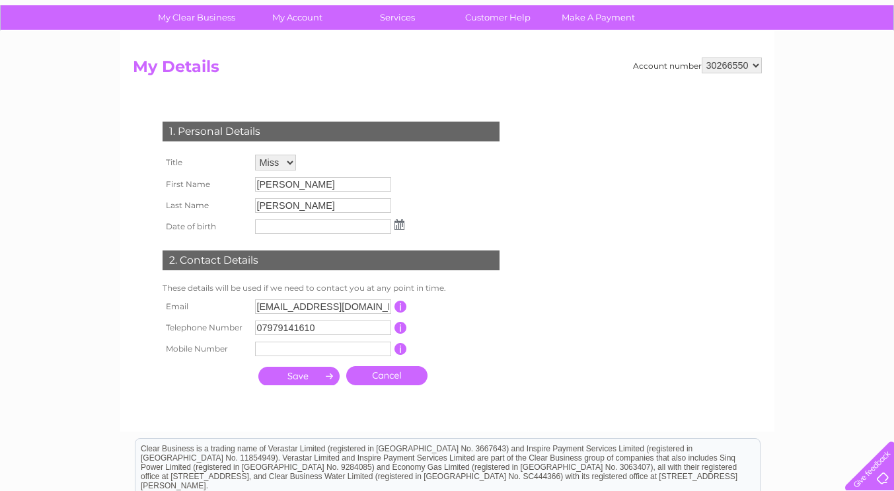
click at [740, 72] on select "30266550" at bounding box center [732, 65] width 60 height 16
click at [702, 57] on select "30266550" at bounding box center [732, 65] width 60 height 16
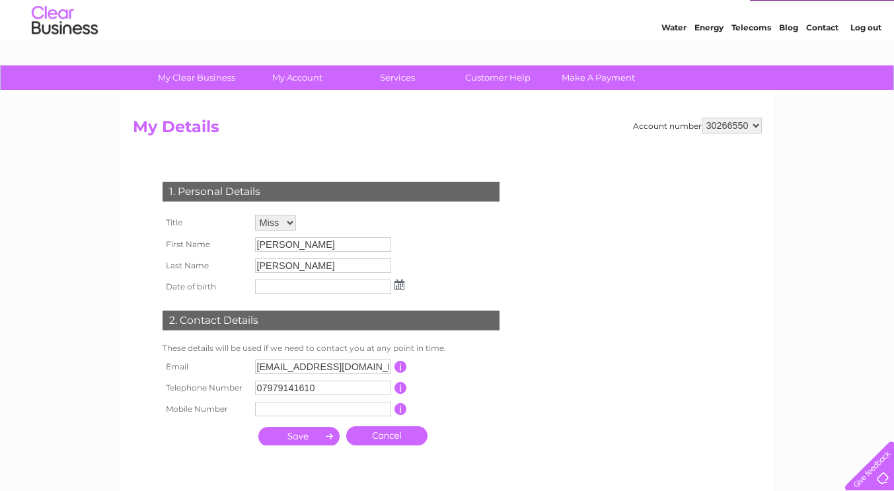
scroll to position [0, 0]
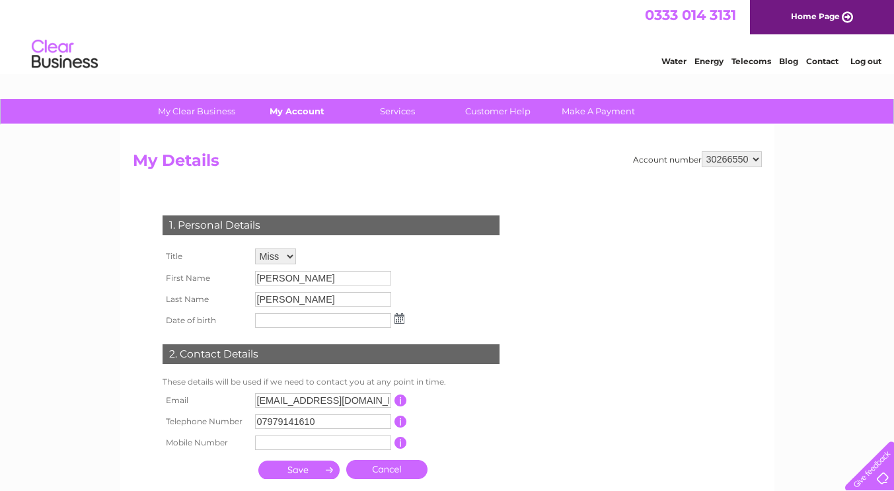
click at [305, 111] on link "My Account" at bounding box center [297, 111] width 109 height 24
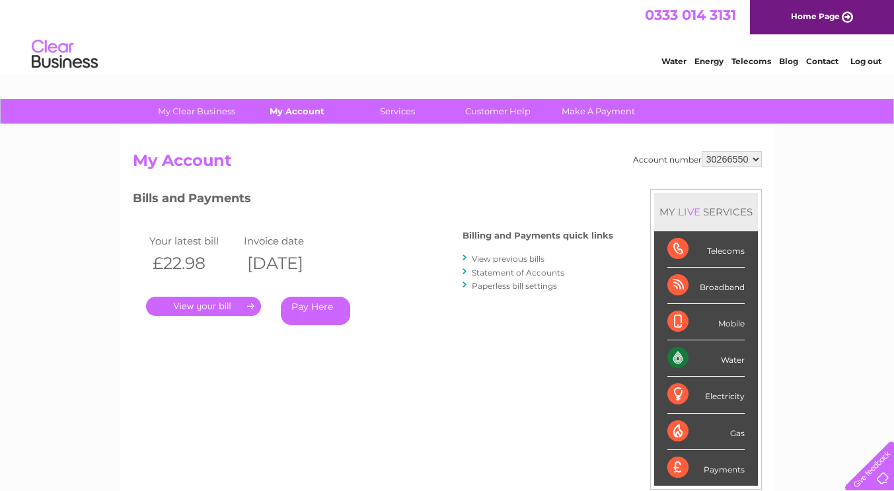
click at [314, 113] on link "My Account" at bounding box center [297, 111] width 109 height 24
click at [313, 122] on link "My Account" at bounding box center [297, 111] width 109 height 24
click at [539, 287] on link "Paperless bill settings" at bounding box center [514, 286] width 85 height 10
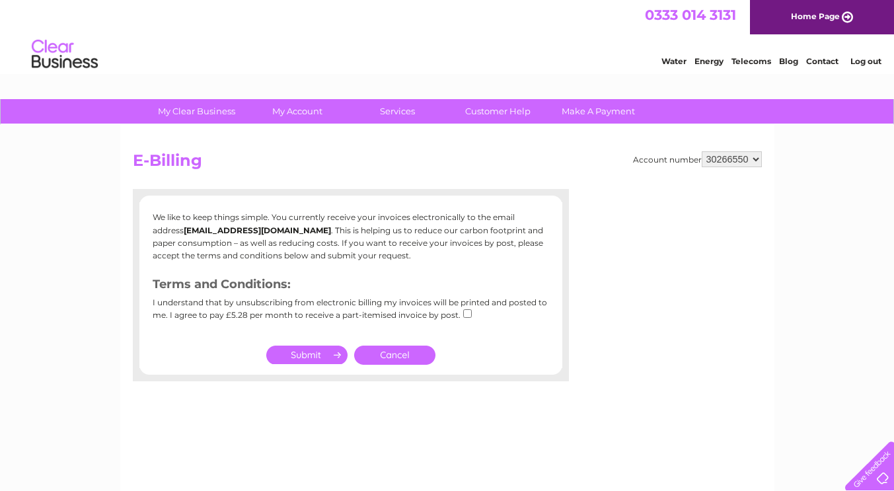
click at [312, 361] on input "submit" at bounding box center [306, 355] width 81 height 19
click at [465, 315] on input "checkbox" at bounding box center [467, 313] width 9 height 9
checkbox input "true"
click at [311, 357] on input "submit" at bounding box center [306, 355] width 81 height 19
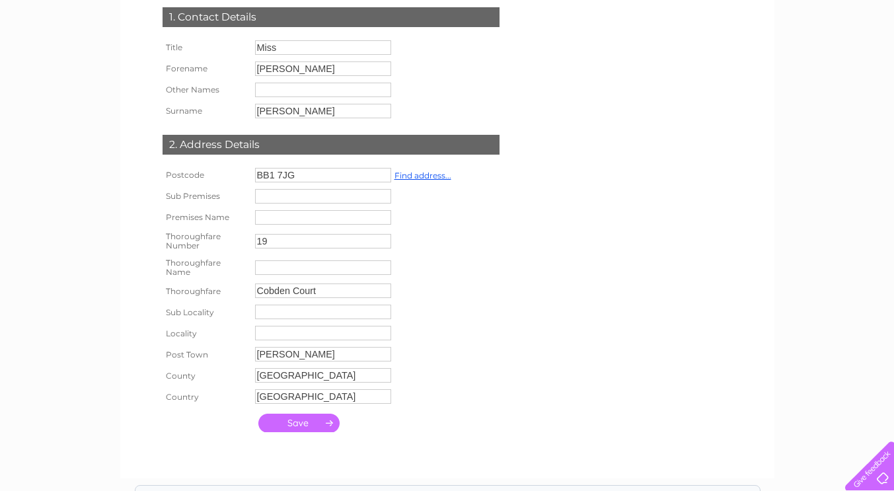
scroll to position [213, 0]
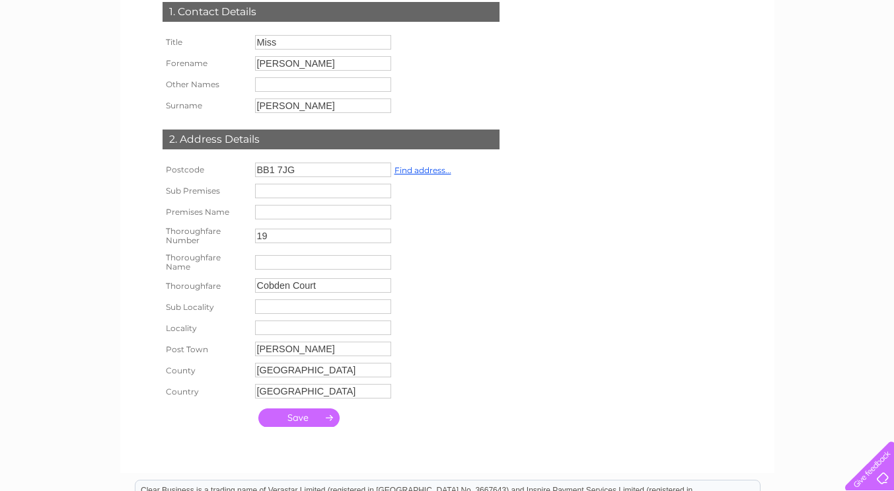
click at [299, 427] on input "submit" at bounding box center [298, 417] width 81 height 19
click at [280, 312] on input "text" at bounding box center [323, 306] width 136 height 15
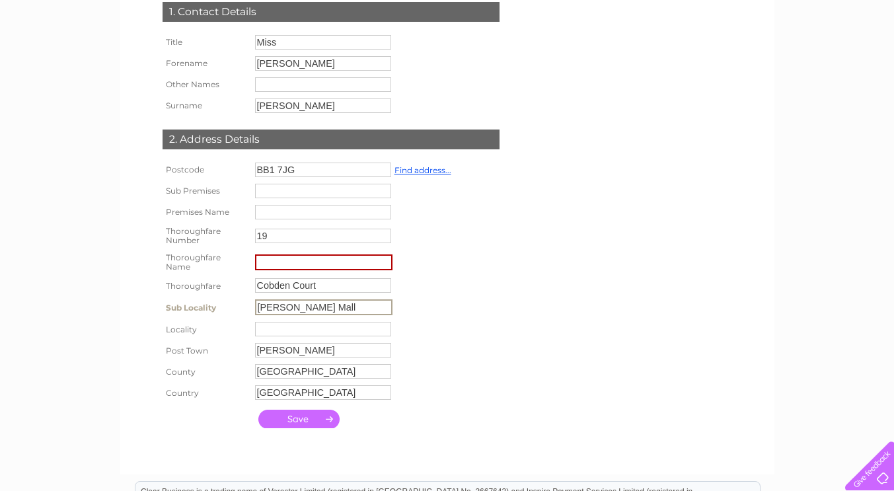
type input "[PERSON_NAME] Mall"
click at [310, 432] on td at bounding box center [299, 418] width 88 height 25
click at [335, 240] on input "19" at bounding box center [323, 236] width 136 height 15
click at [457, 328] on div "1. Contact Details Title Miss Forename Rachel Other Names Surname Finch 19" at bounding box center [334, 211] width 402 height 445
click at [424, 172] on link "Find address..." at bounding box center [423, 170] width 57 height 10
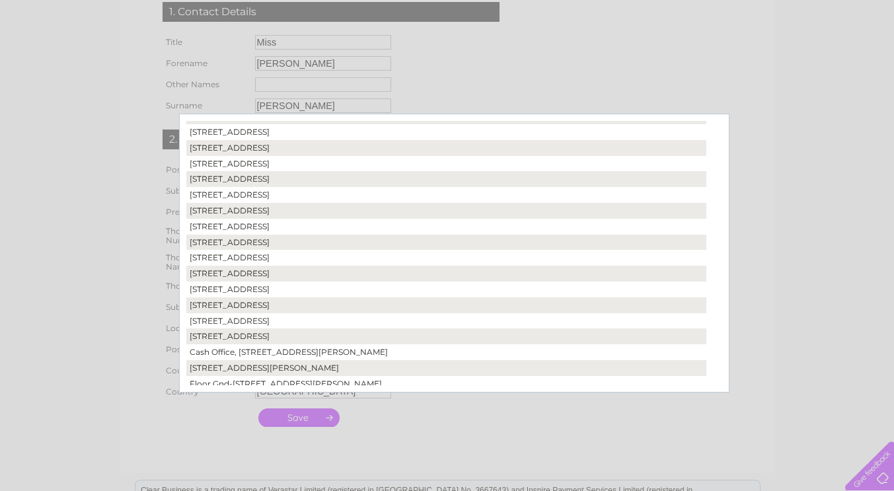
scroll to position [38, 0]
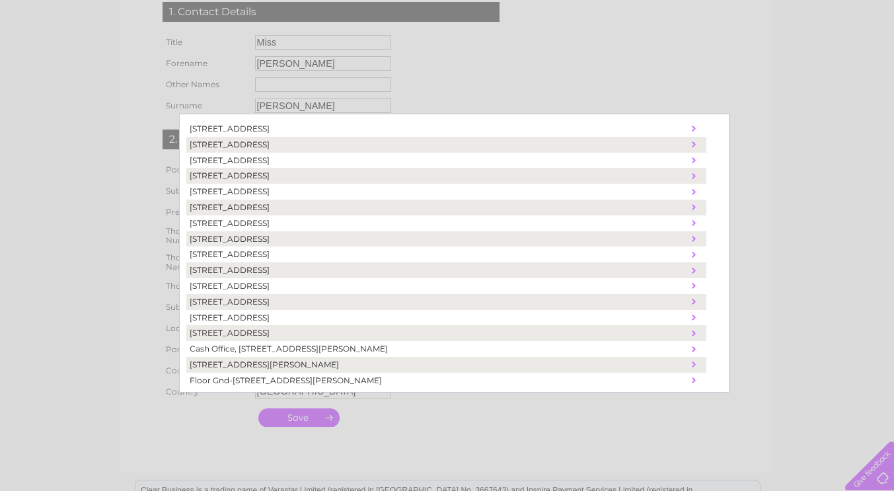
click at [407, 322] on td "19, Cobden Court, Blackburn, United Kingdom, BB1 7JG" at bounding box center [437, 318] width 502 height 16
type input "Cobden Court"
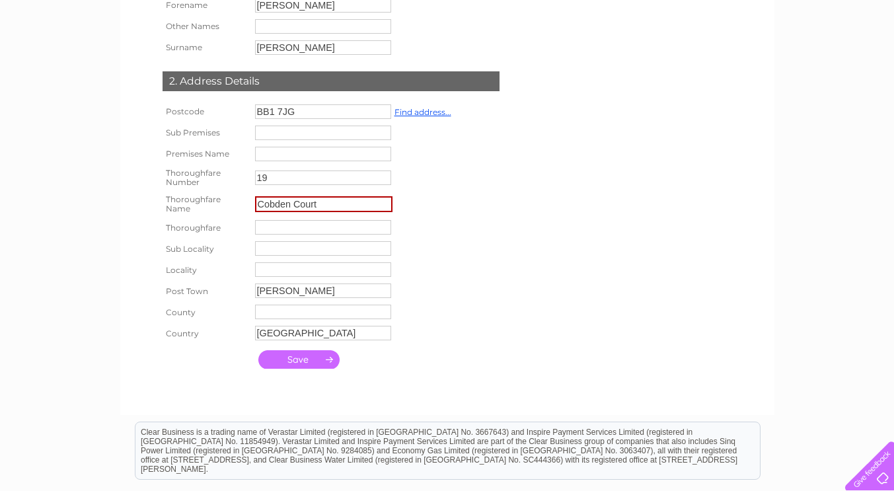
scroll to position [278, 0]
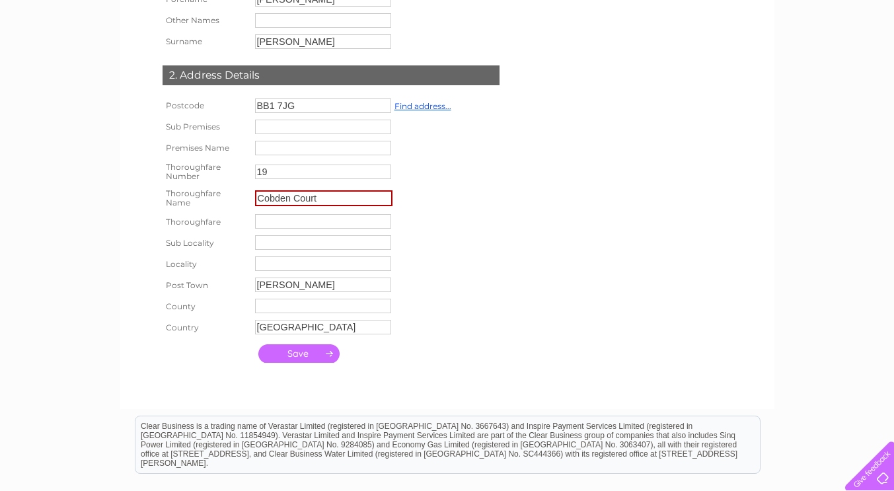
click at [306, 362] on input "submit" at bounding box center [298, 353] width 81 height 19
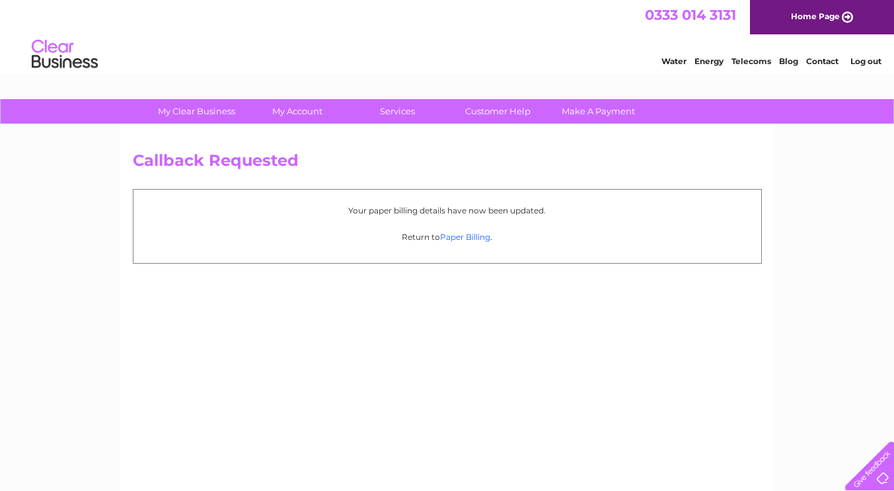
click at [473, 239] on link "Paper Billing" at bounding box center [465, 237] width 50 height 10
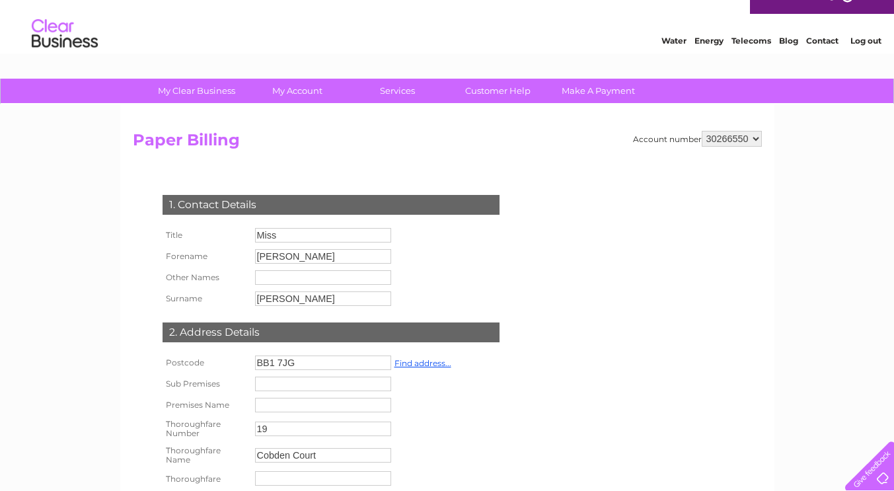
scroll to position [18, 0]
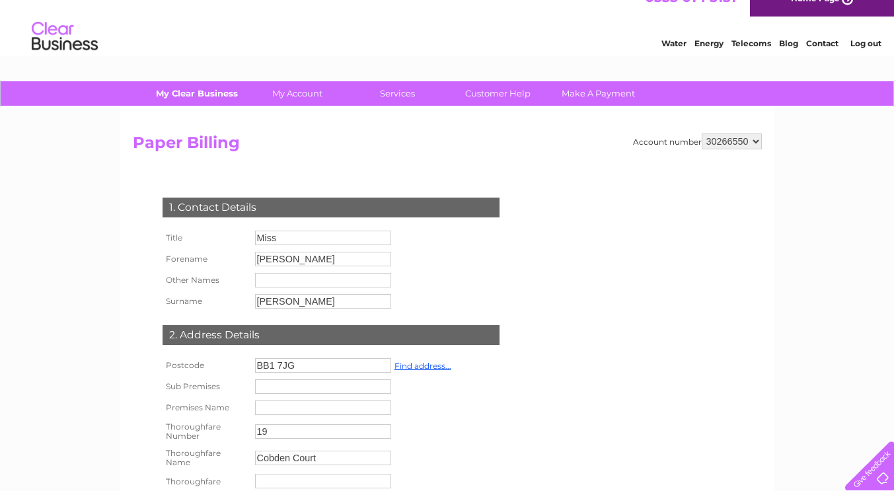
click at [202, 102] on link "My Clear Business" at bounding box center [196, 93] width 109 height 24
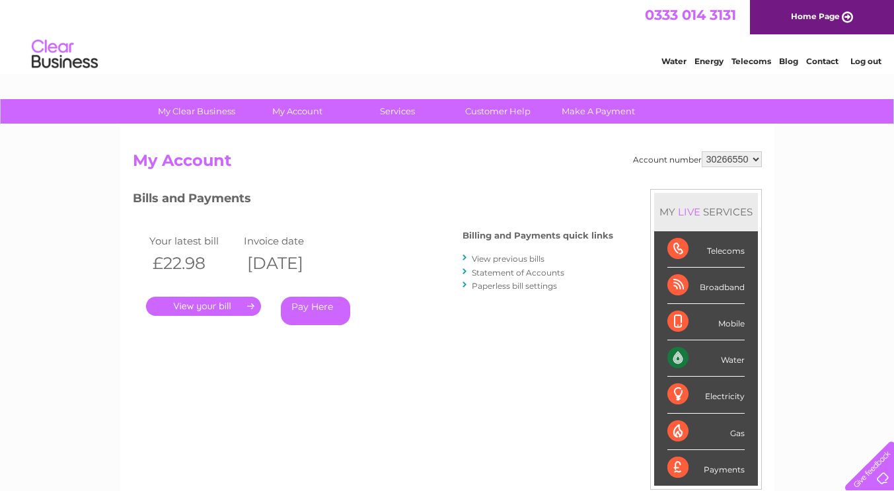
click at [312, 231] on div "Your latest bill Invoice date £22.98 [DATE] . Pay Here" at bounding box center [278, 282] width 291 height 126
click at [313, 118] on link "My Account" at bounding box center [297, 111] width 109 height 24
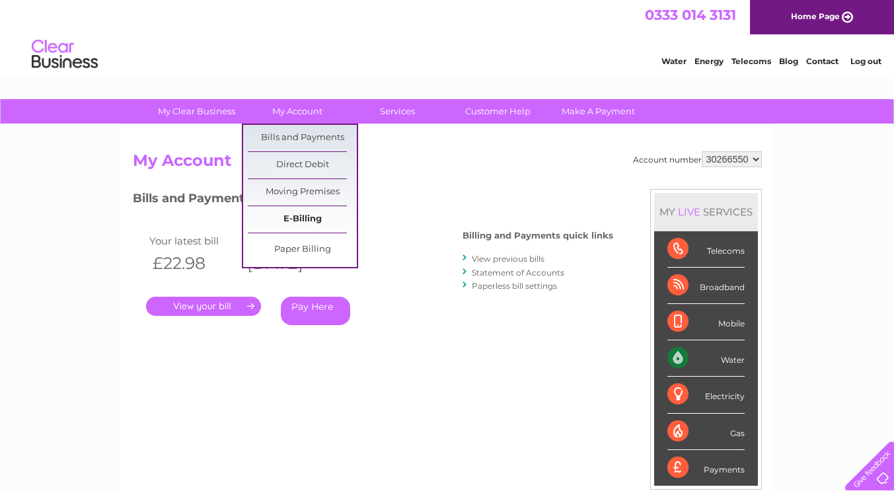
click at [314, 224] on link "E-Billing" at bounding box center [302, 219] width 109 height 26
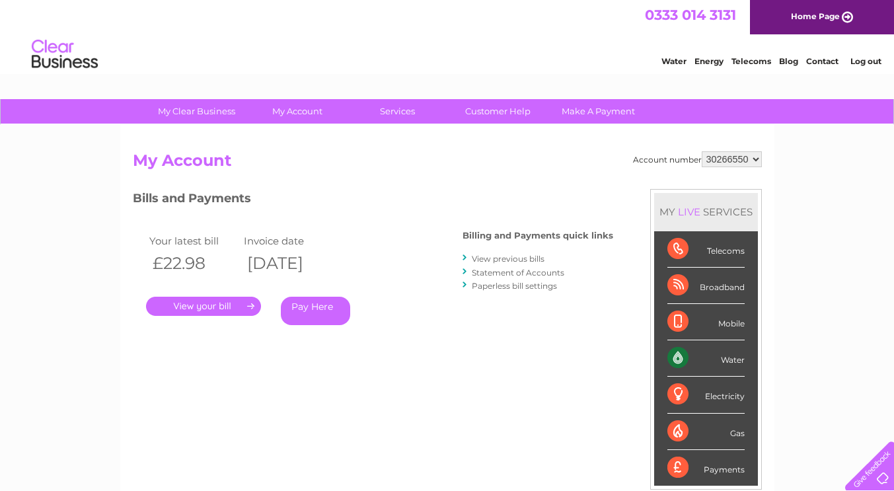
click at [530, 288] on link "Paperless bill settings" at bounding box center [514, 286] width 85 height 10
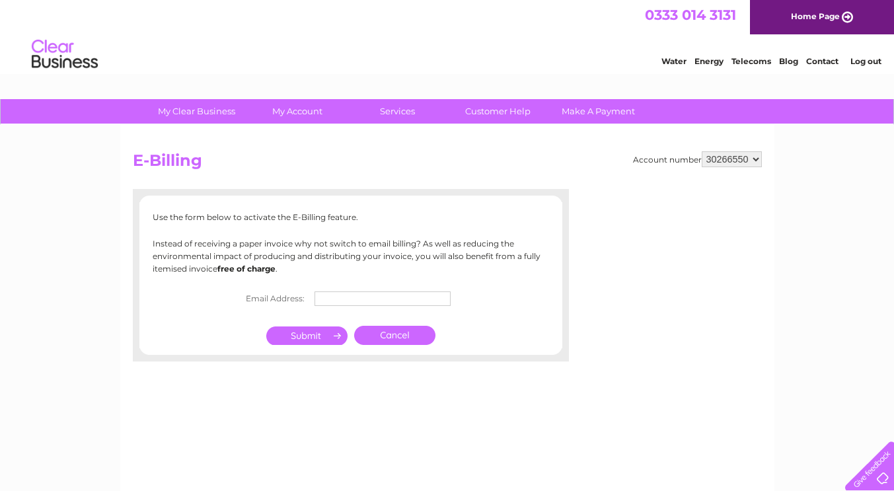
click at [366, 301] on input "text" at bounding box center [383, 298] width 136 height 15
type input "accounts@finchbakery.com"
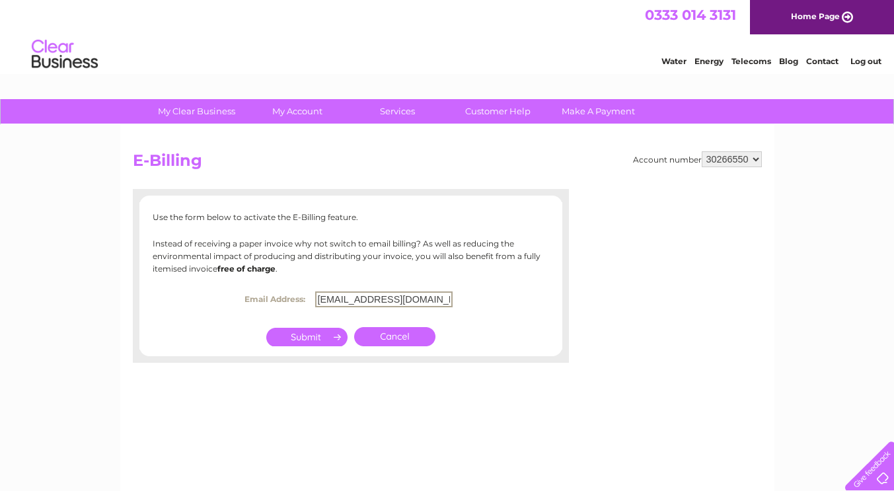
click at [319, 345] on td at bounding box center [307, 337] width 88 height 26
click at [310, 341] on input "submit" at bounding box center [306, 335] width 81 height 19
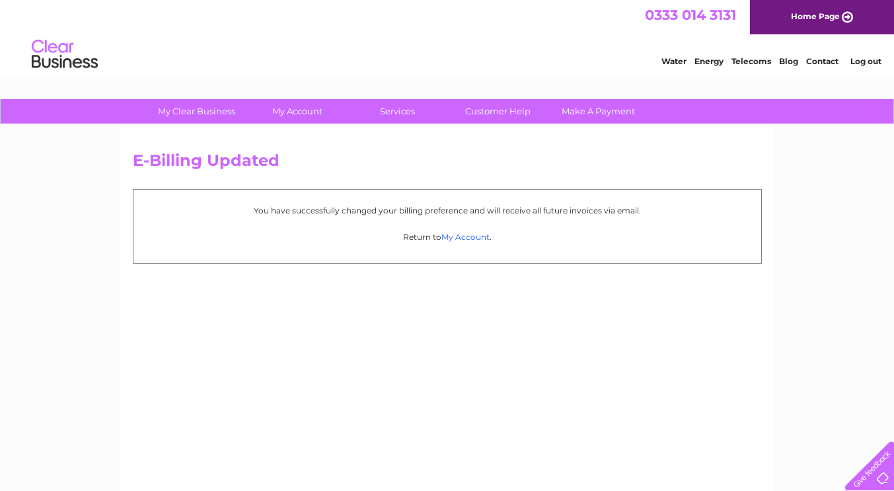
click at [476, 240] on link "My Account" at bounding box center [465, 237] width 48 height 10
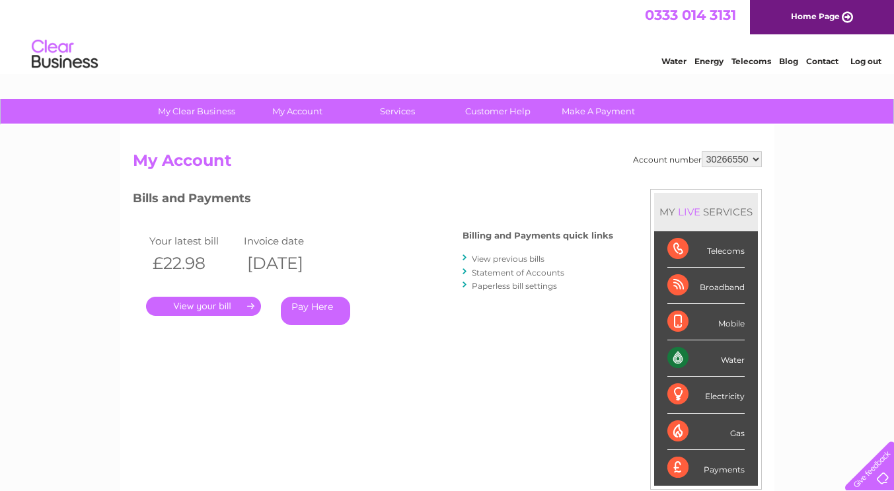
click at [322, 313] on link "Pay Here" at bounding box center [315, 311] width 69 height 28
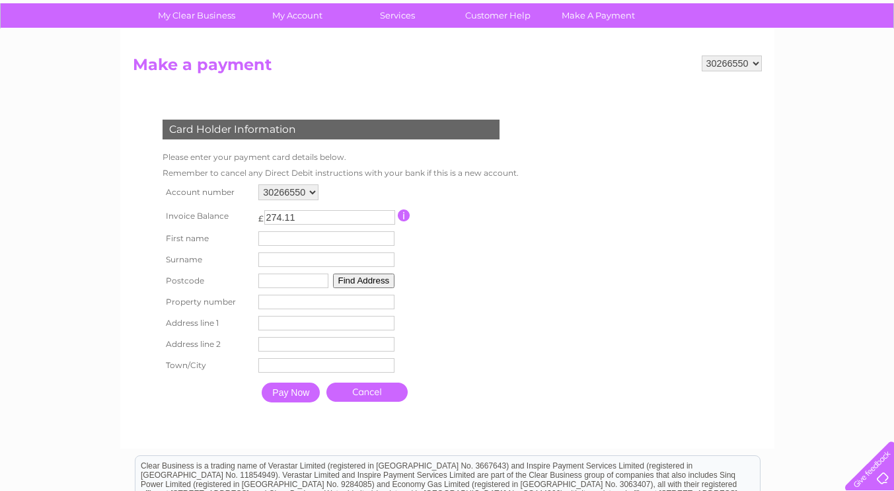
scroll to position [106, 0]
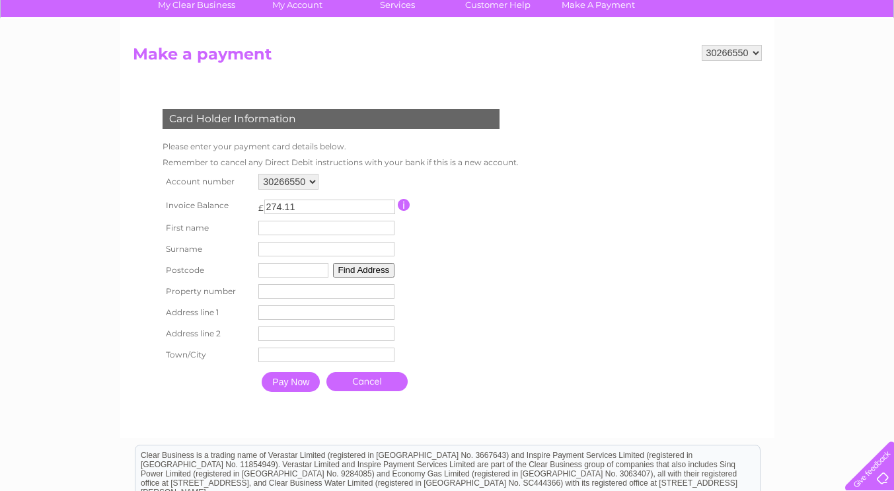
click at [330, 231] on input "text" at bounding box center [326, 228] width 136 height 15
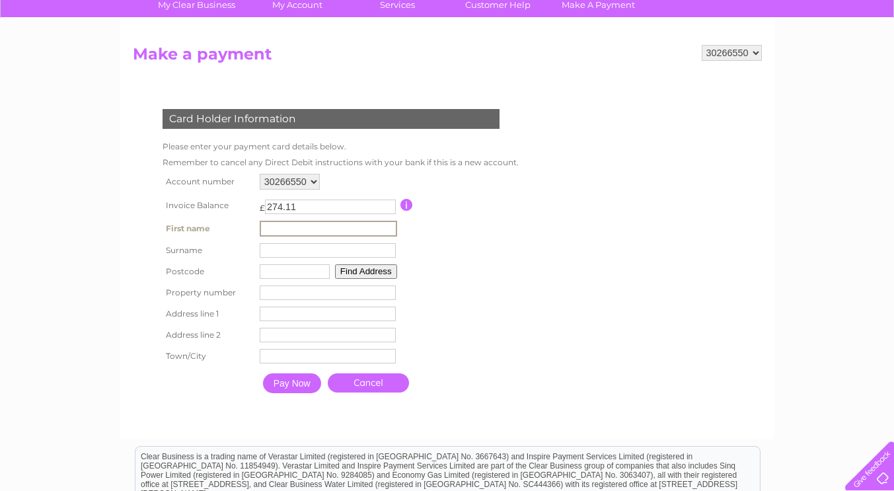
type input "[PERSON_NAME]"
type input "BB6 7QQ"
type input "36"
type input "[STREET_ADDRESS]"
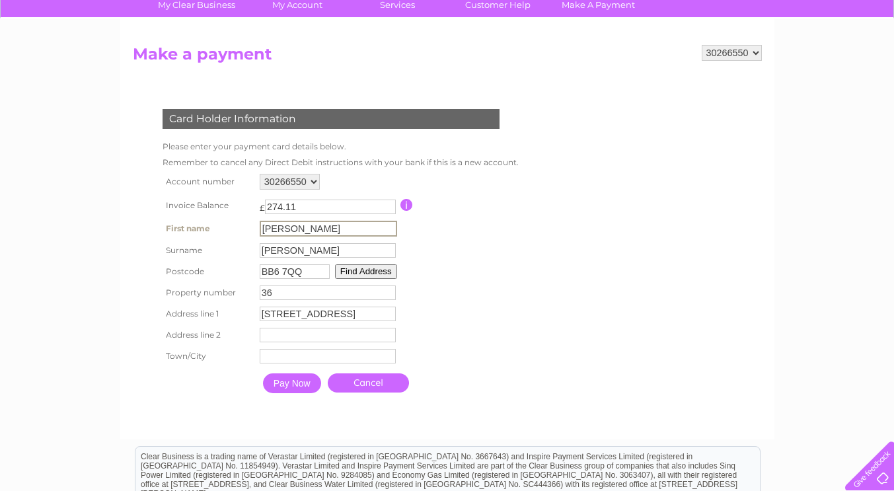
type input "Great Harwood"
type input "BLACKBURN"
click at [302, 391] on input "Pay Now" at bounding box center [292, 383] width 58 height 20
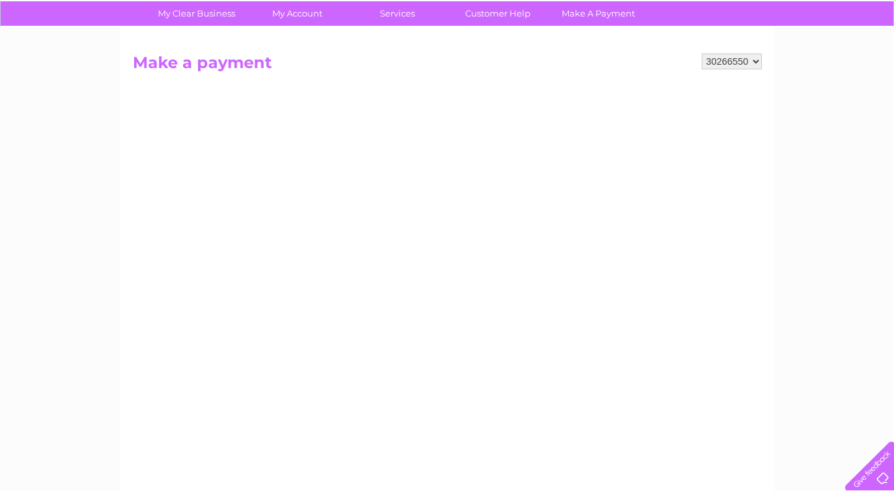
scroll to position [91, 0]
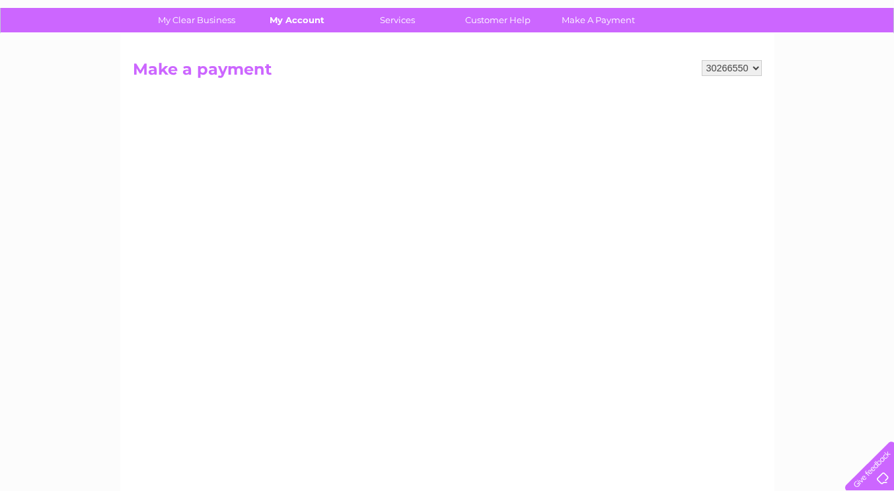
click at [303, 21] on link "My Account" at bounding box center [297, 20] width 109 height 24
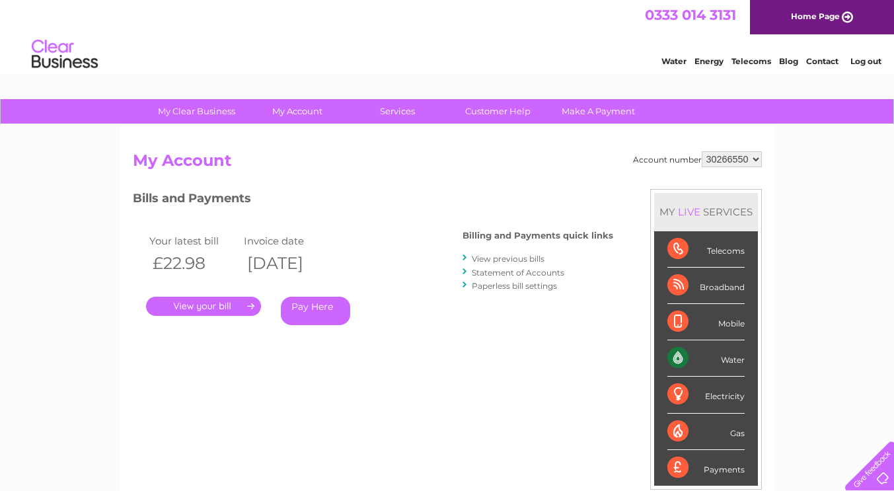
click at [719, 363] on div "Water" at bounding box center [705, 358] width 77 height 36
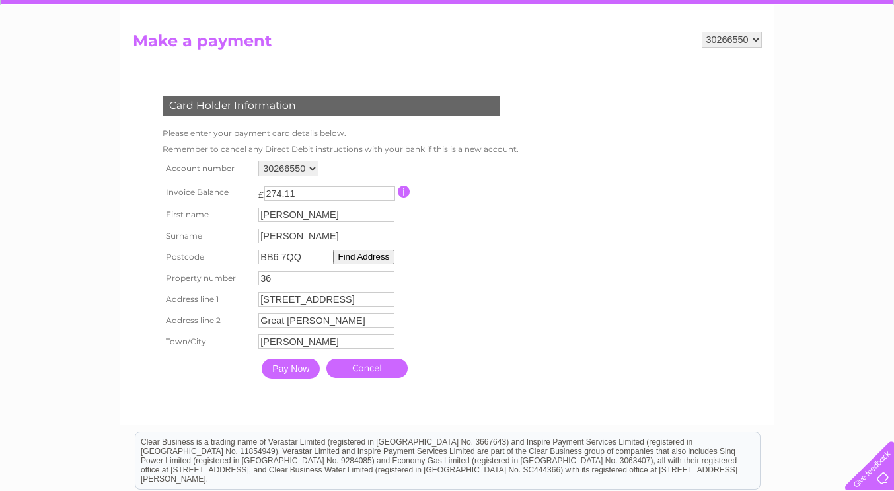
scroll to position [121, 0]
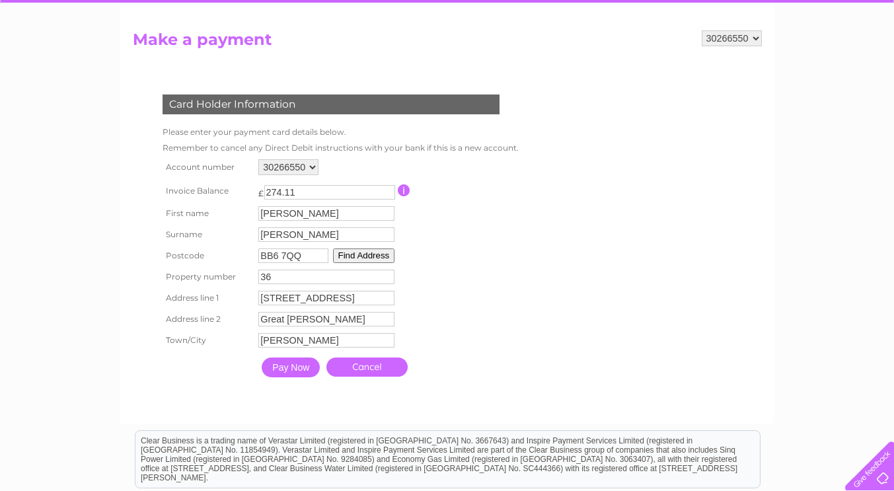
click at [300, 377] on input "Pay Now" at bounding box center [291, 368] width 58 height 20
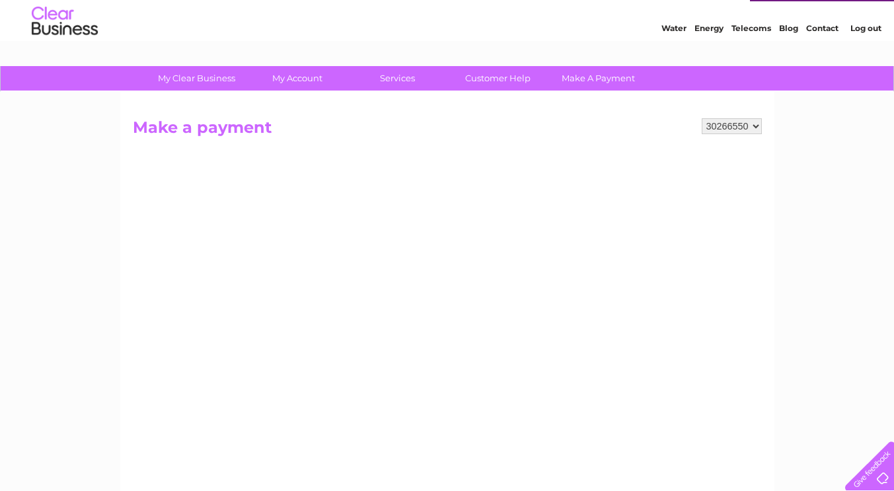
scroll to position [0, 0]
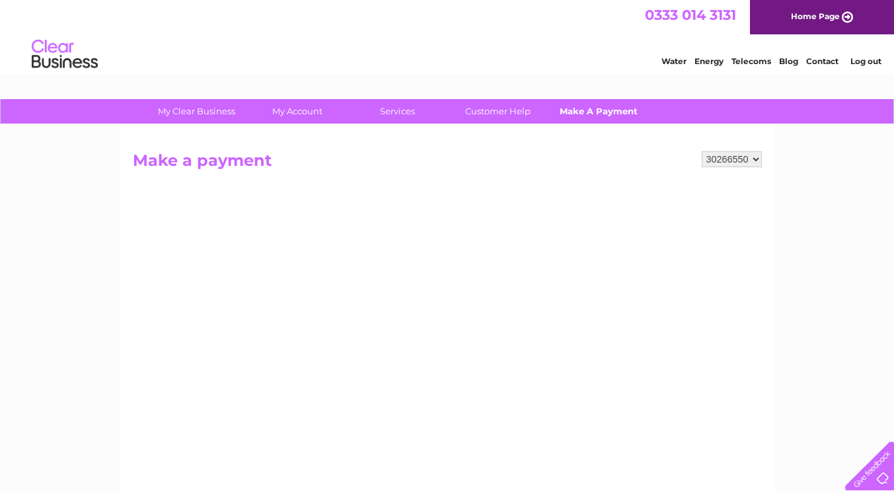
click at [613, 116] on link "Make A Payment" at bounding box center [598, 111] width 109 height 24
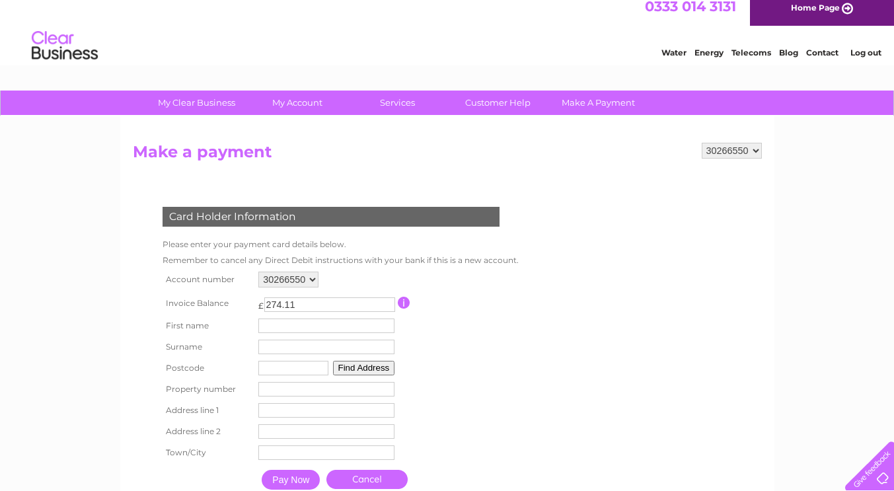
scroll to position [7, 0]
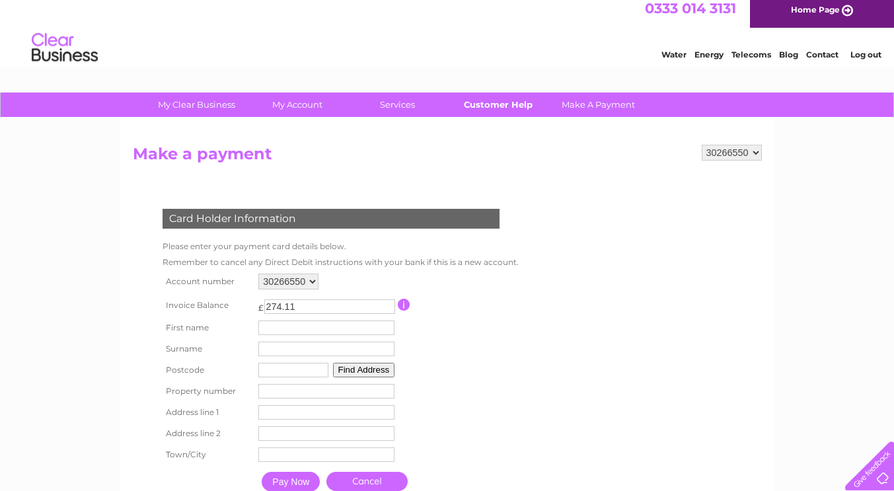
click at [515, 104] on link "Customer Help" at bounding box center [497, 105] width 109 height 24
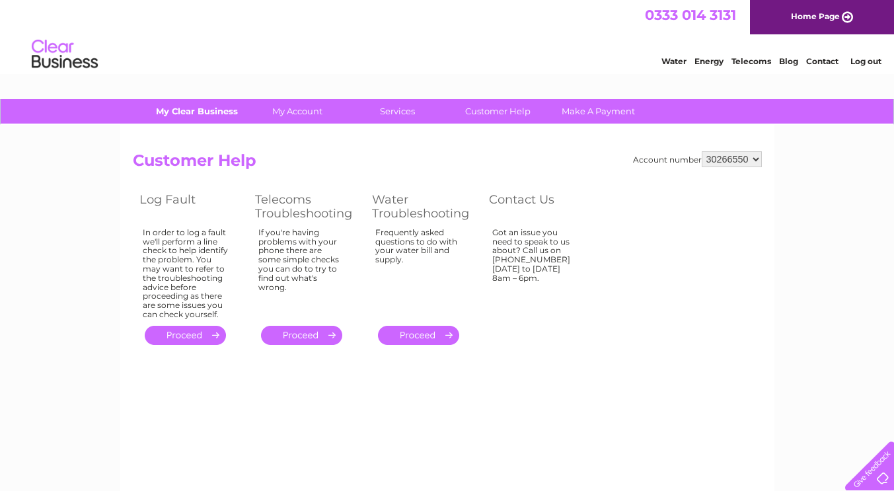
click at [194, 108] on link "My Clear Business" at bounding box center [196, 111] width 109 height 24
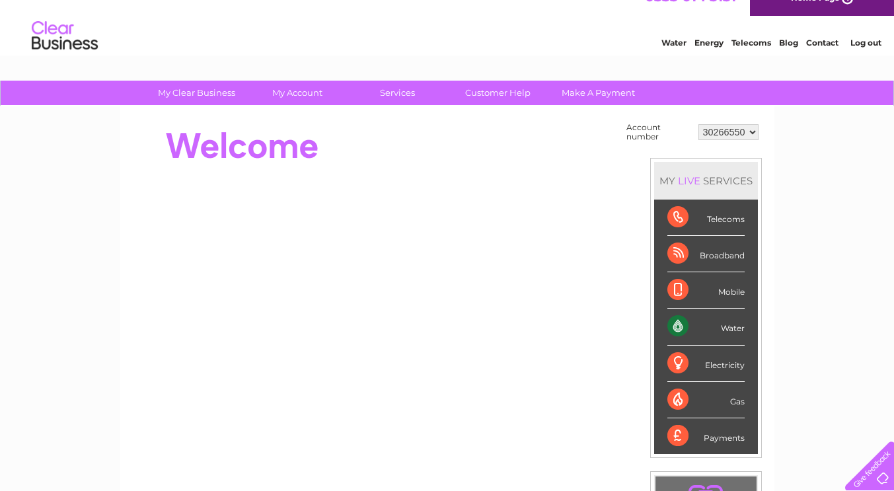
scroll to position [16, 0]
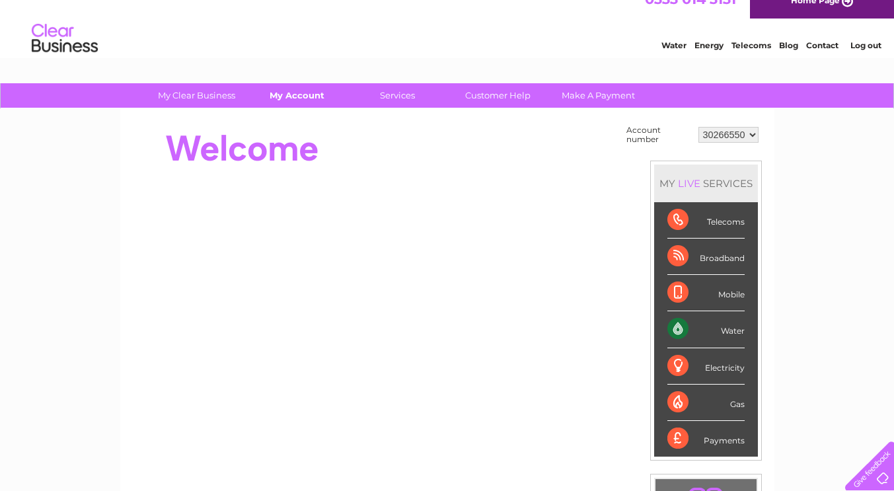
click at [301, 104] on link "My Account" at bounding box center [297, 95] width 109 height 24
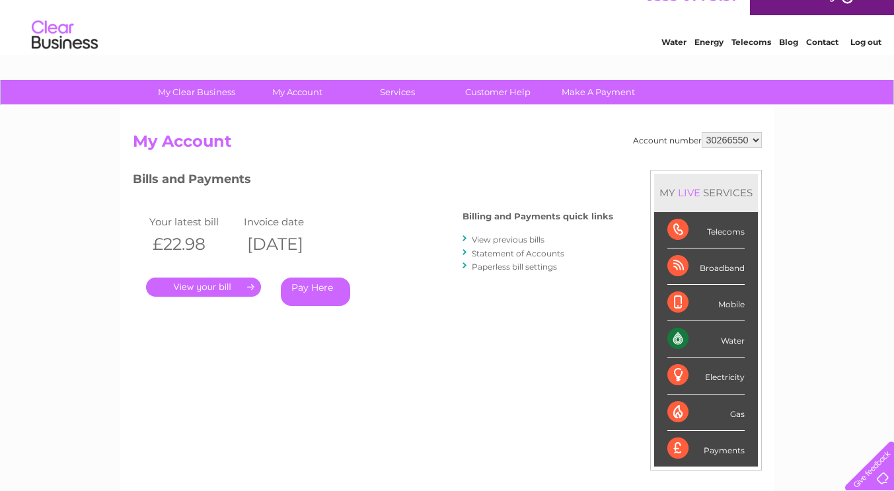
scroll to position [38, 0]
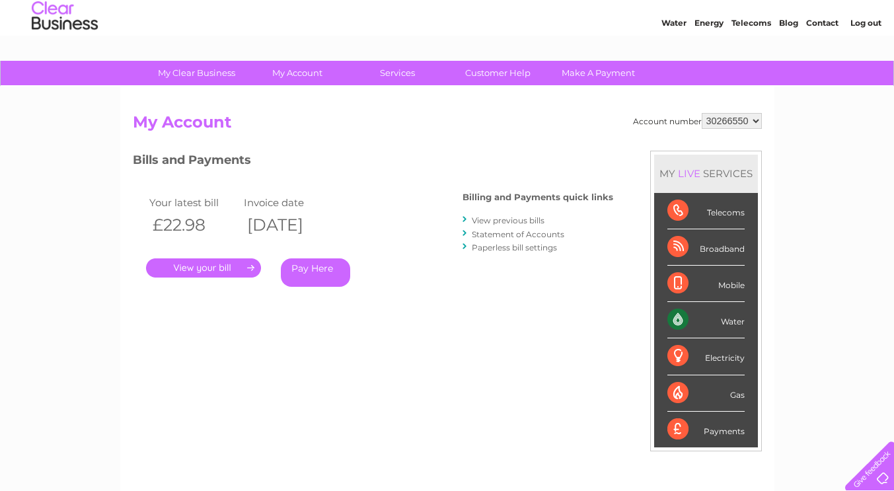
click at [558, 236] on link "Statement of Accounts" at bounding box center [518, 234] width 93 height 10
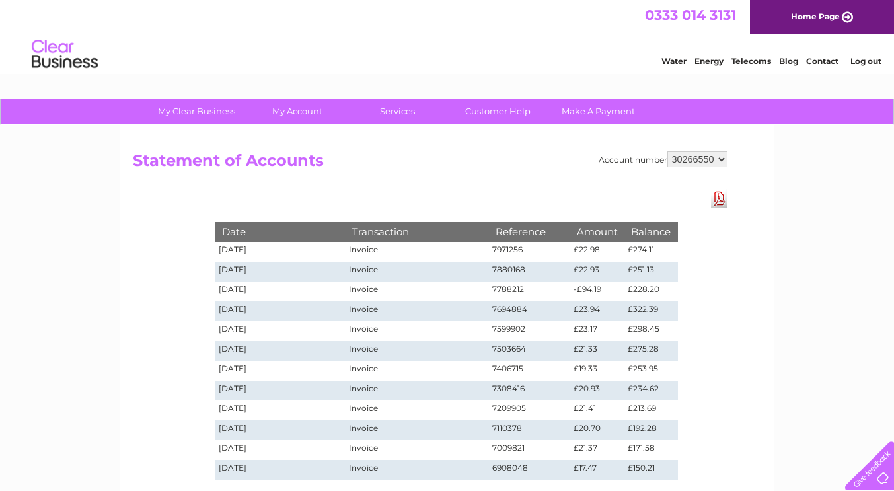
click at [370, 258] on td "Invoice" at bounding box center [417, 252] width 143 height 20
click at [241, 252] on td "[DATE]" at bounding box center [280, 252] width 131 height 20
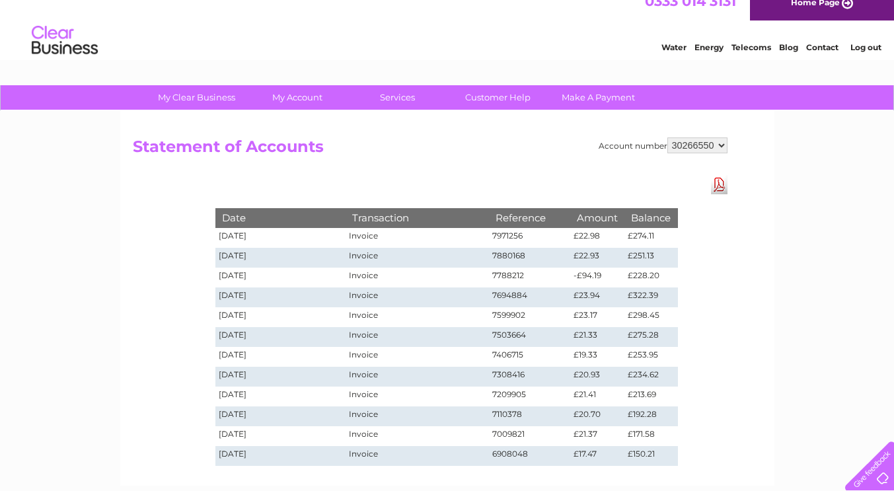
scroll to position [11, 0]
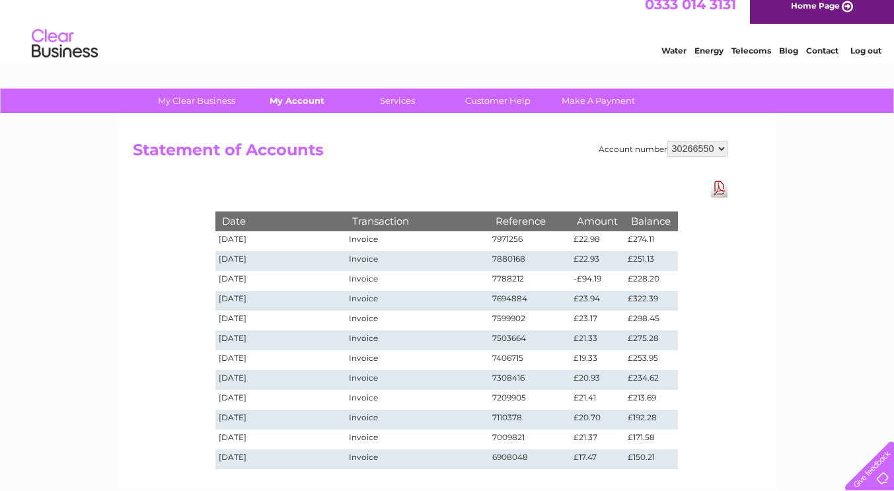
click at [303, 105] on link "My Account" at bounding box center [297, 101] width 109 height 24
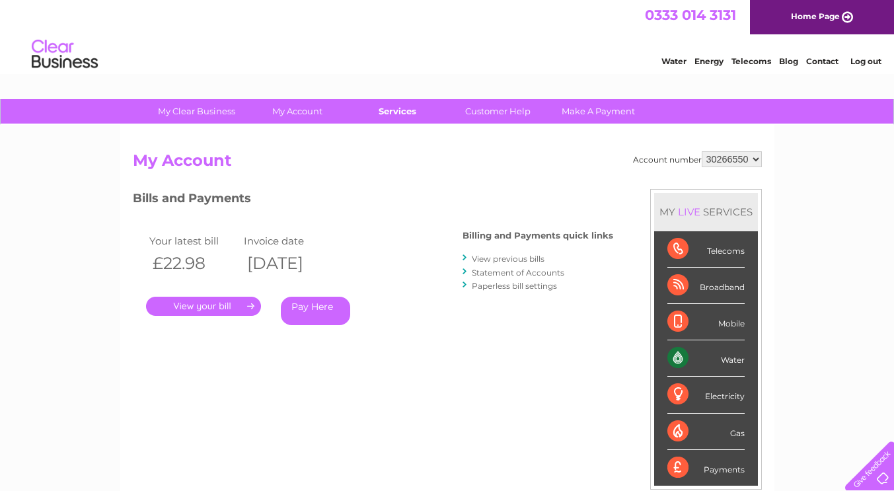
click at [409, 118] on link "Services" at bounding box center [397, 111] width 109 height 24
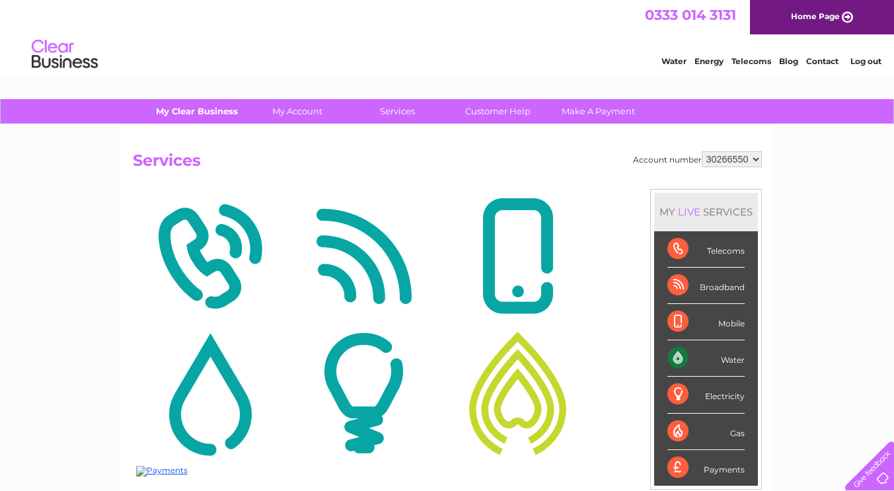
click at [213, 121] on link "My Clear Business" at bounding box center [196, 111] width 109 height 24
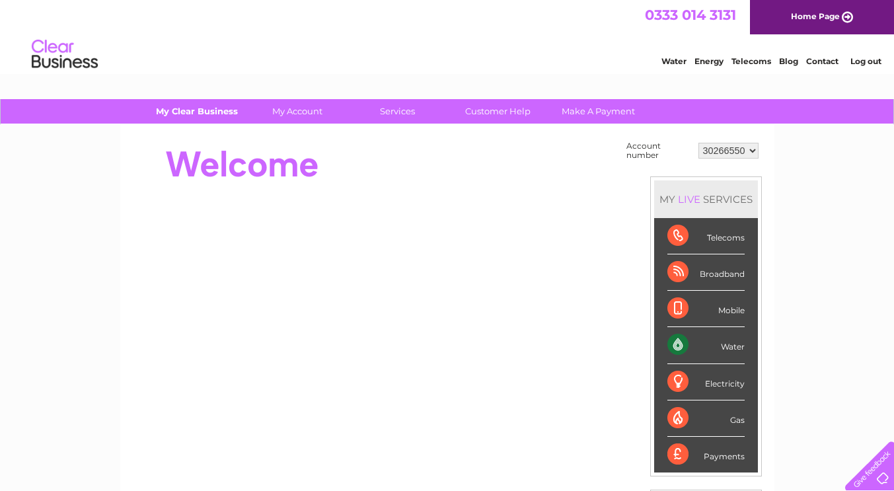
click at [220, 120] on link "My Clear Business" at bounding box center [196, 111] width 109 height 24
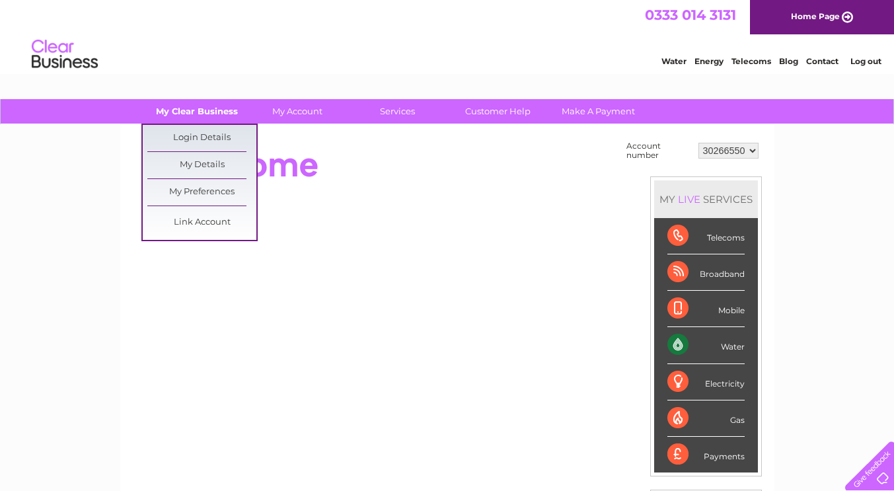
click at [227, 172] on link "My Details" at bounding box center [201, 165] width 109 height 26
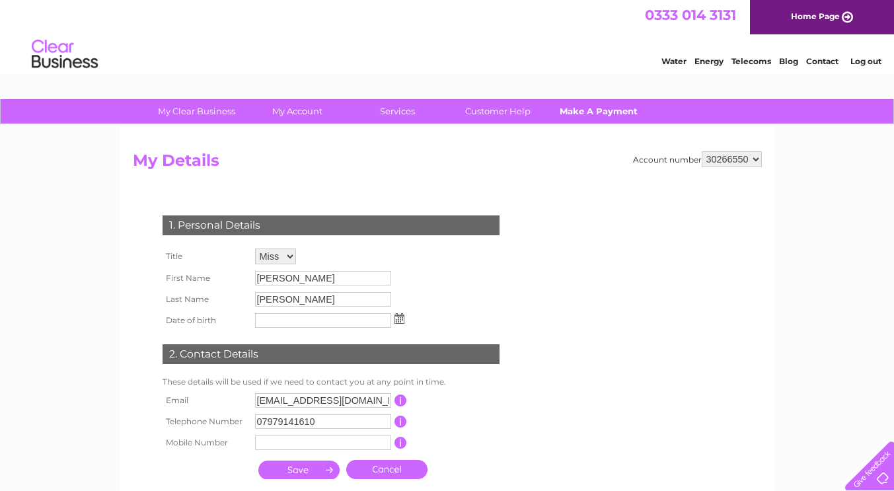
click at [605, 121] on link "Make A Payment" at bounding box center [598, 111] width 109 height 24
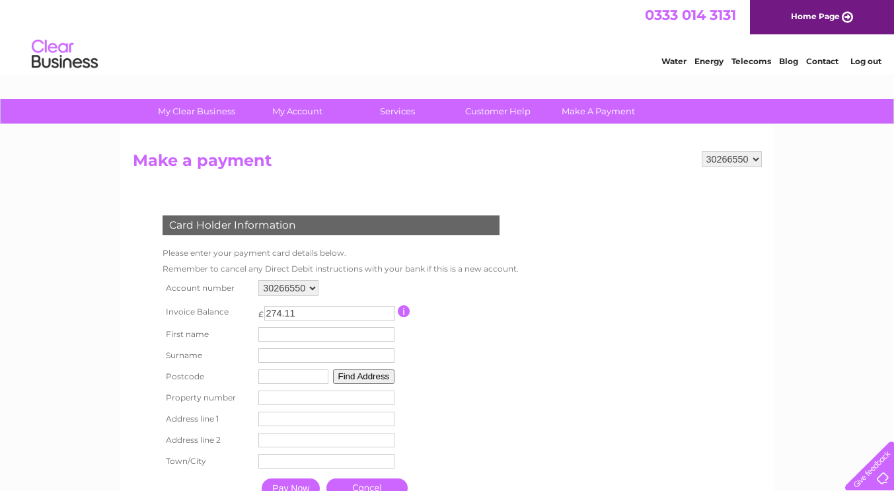
click at [408, 313] on input "button" at bounding box center [404, 311] width 13 height 12
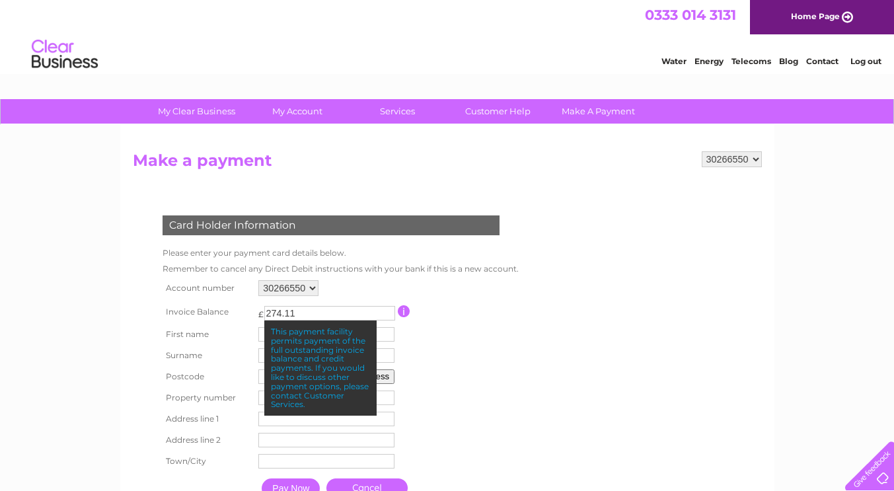
click at [466, 348] on table "Account number 30266550 Invoice Balance £ 274.11 First name Surname" at bounding box center [337, 391] width 357 height 228
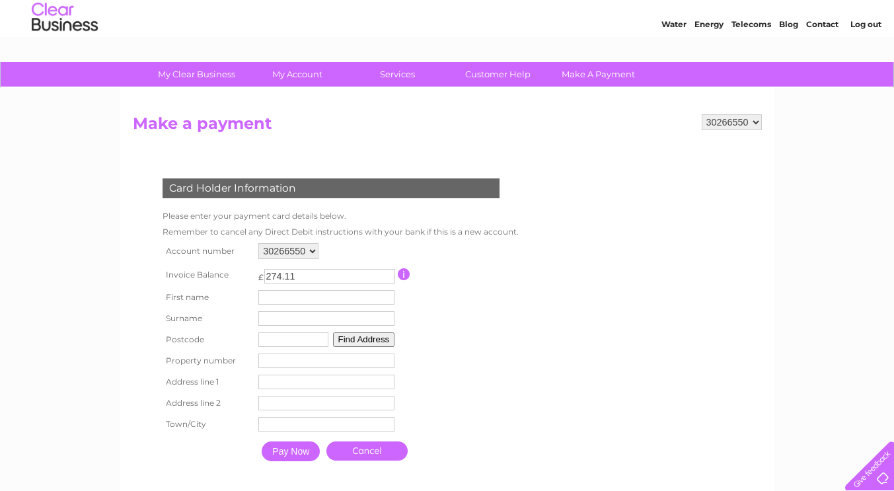
scroll to position [44, 0]
